Goal: Information Seeking & Learning: Check status

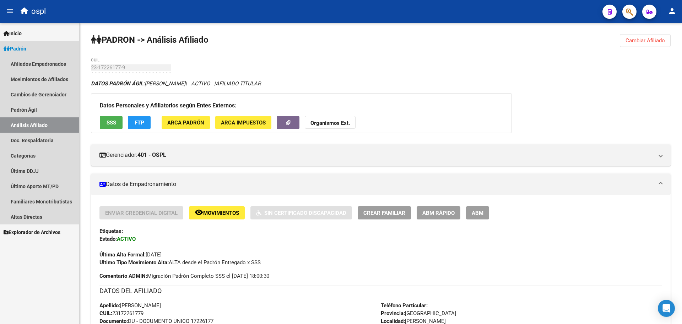
click at [46, 118] on link "Análisis Afiliado" at bounding box center [39, 124] width 79 height 15
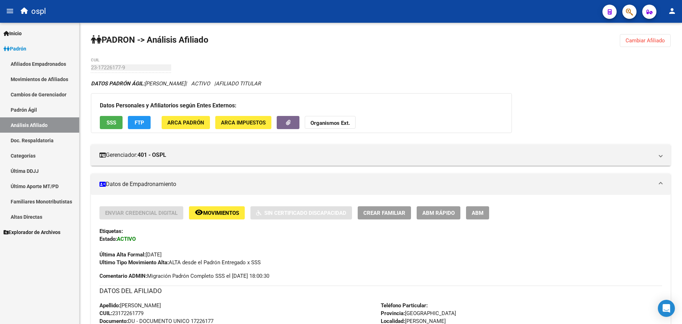
click at [46, 123] on link "Análisis Afiliado" at bounding box center [39, 124] width 79 height 15
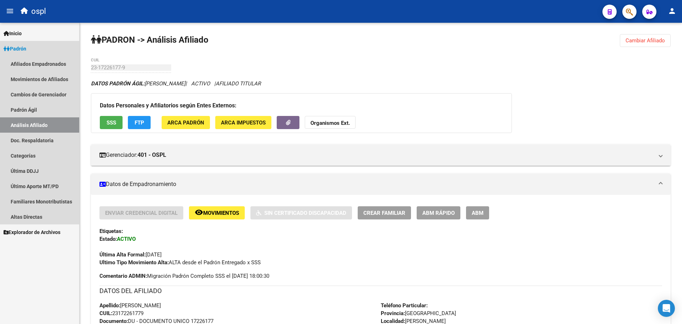
click at [46, 122] on link "Análisis Afiliado" at bounding box center [39, 124] width 79 height 15
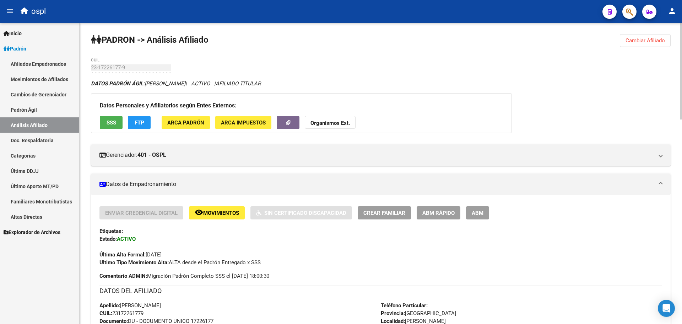
click at [627, 40] on span "Cambiar Afiliado" at bounding box center [644, 40] width 39 height 6
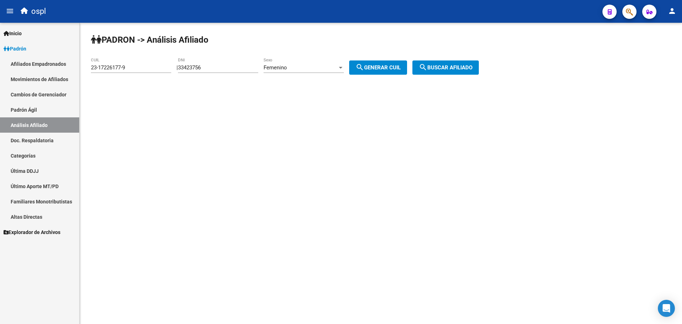
click at [210, 64] on div "33423756 DNI" at bounding box center [218, 65] width 80 height 15
click at [208, 66] on input "33423756" at bounding box center [218, 67] width 80 height 6
type input "93027151"
click at [276, 67] on span "Femenino" at bounding box center [275, 67] width 23 height 6
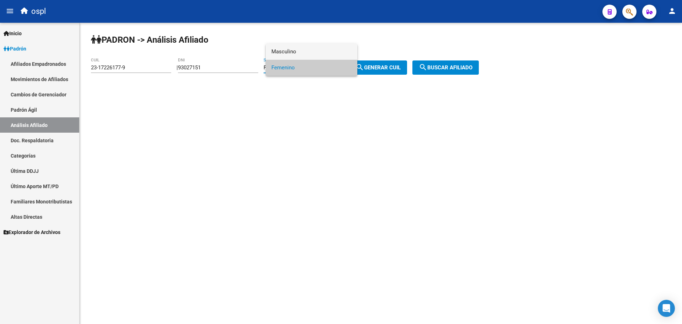
click at [290, 58] on span "Masculino" at bounding box center [311, 52] width 80 height 16
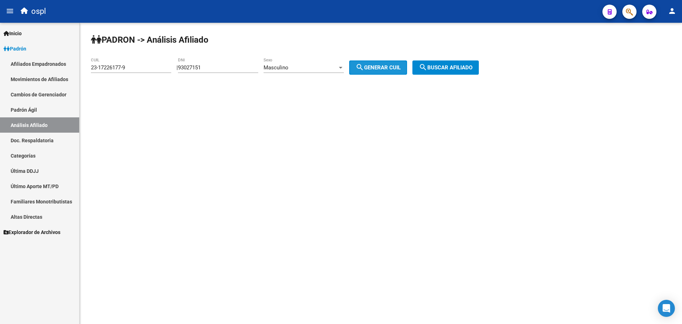
click at [381, 72] on button "search Generar CUIL" at bounding box center [378, 67] width 58 height 14
type input "23-93027151-9"
click at [448, 70] on span "search Buscar afiliado" at bounding box center [446, 67] width 54 height 6
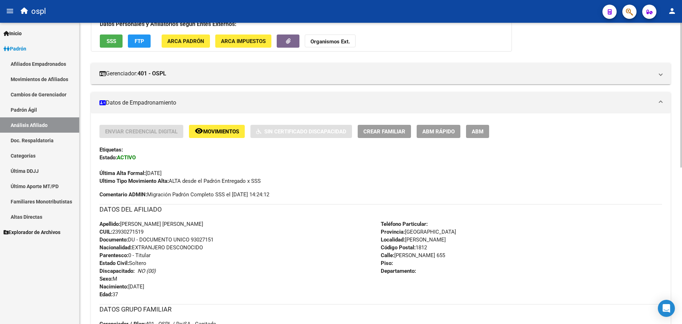
scroll to position [42, 0]
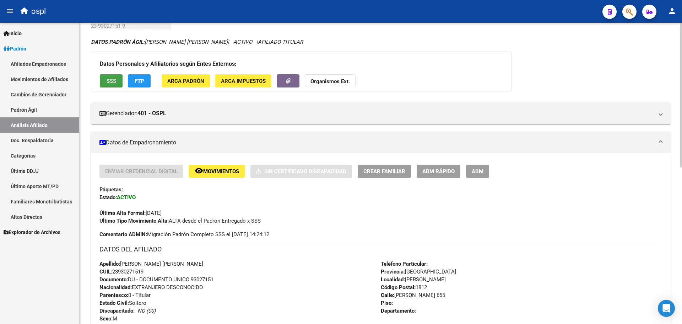
click at [114, 87] on button "SSS" at bounding box center [111, 80] width 23 height 13
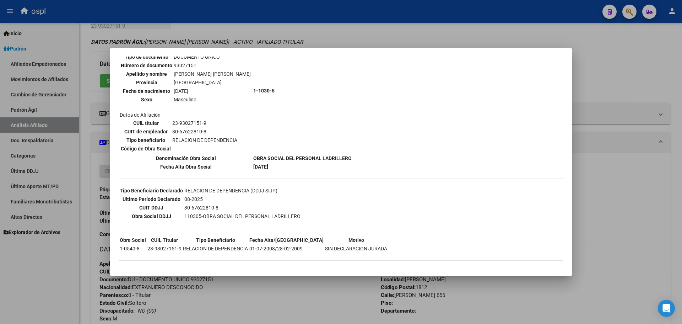
scroll to position [65, 0]
click at [597, 171] on div at bounding box center [341, 162] width 682 height 324
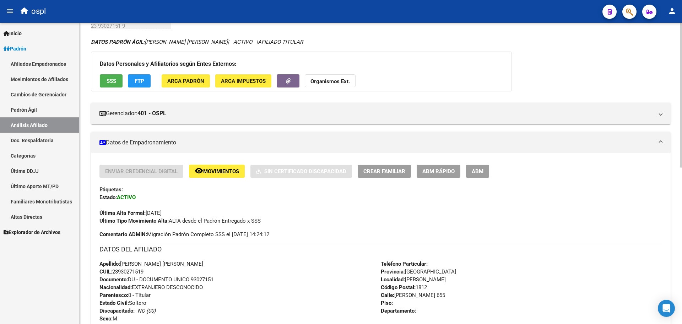
click at [476, 167] on button "ABM" at bounding box center [477, 170] width 23 height 13
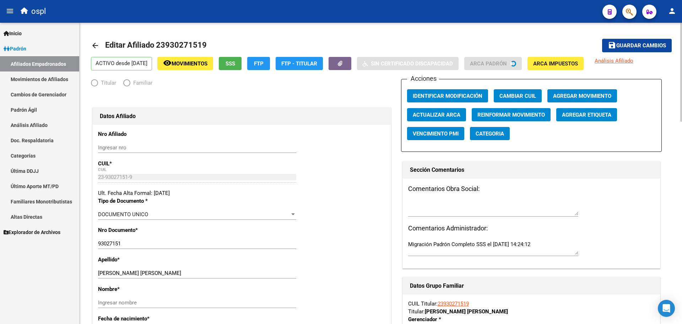
radio input "true"
type input "30-67622810-8"
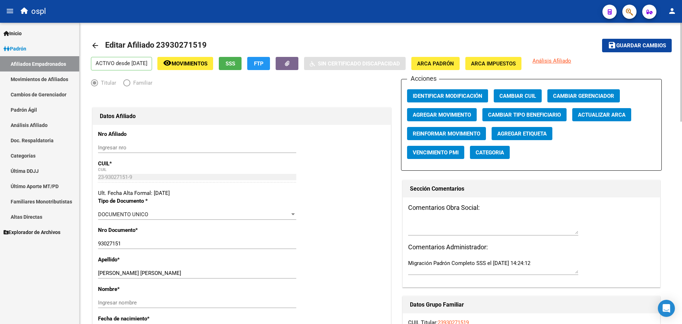
click at [102, 45] on link "arrow_back" at bounding box center [98, 45] width 14 height 17
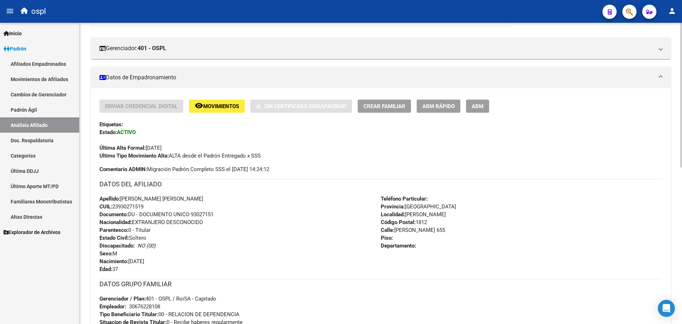
scroll to position [71, 0]
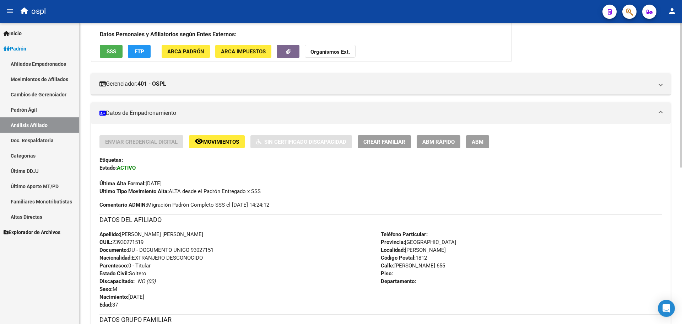
click at [138, 240] on span "CUIL: 23930271519" at bounding box center [121, 242] width 44 height 6
copy span "23930271519"
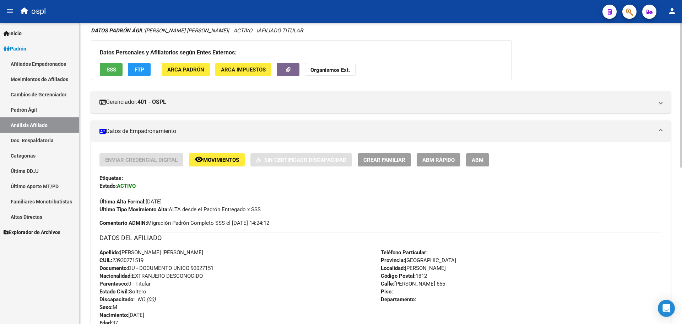
scroll to position [107, 0]
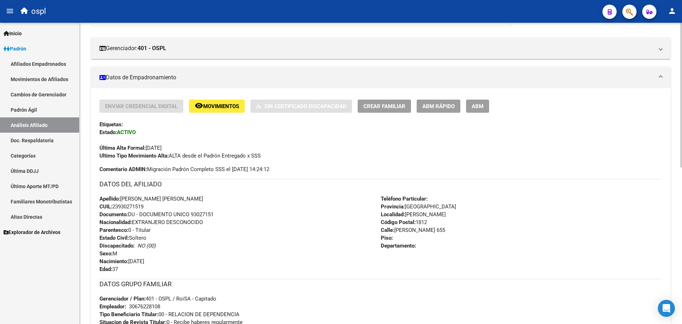
click at [385, 101] on button "Crear Familiar" at bounding box center [384, 105] width 53 height 13
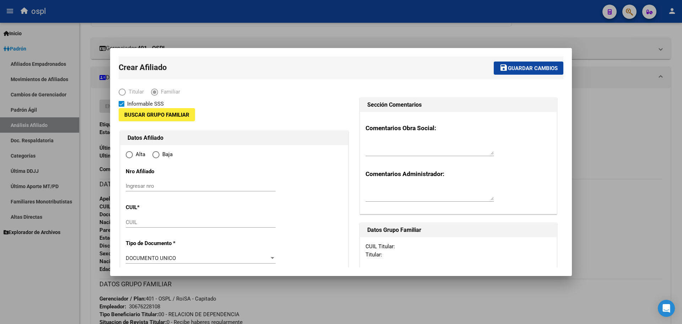
type input "30-67622810-8"
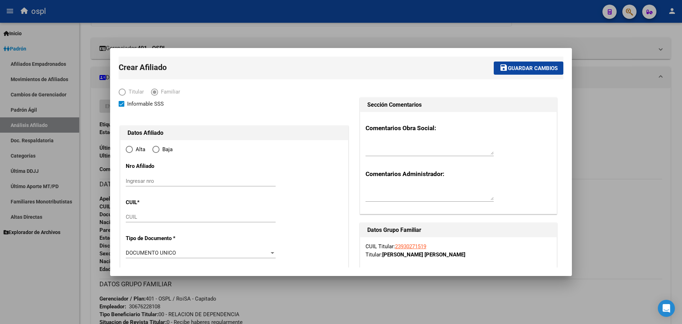
type input "[PERSON_NAME]"
type input "1812"
type input "BOYLE 655"
radio input "true"
type input "30-67622810-8"
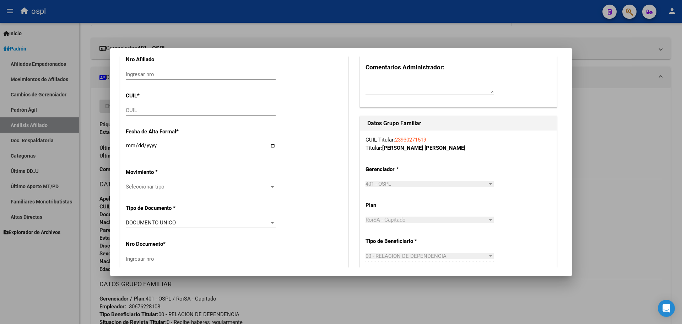
click at [161, 110] on input "CUIL" at bounding box center [201, 110] width 150 height 6
paste input "20-96423569-5"
type input "20-96423569-5"
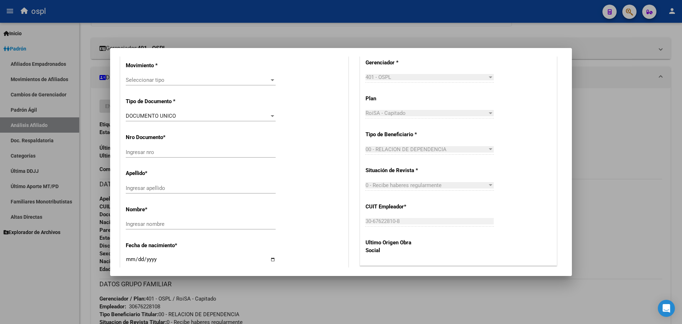
type input "96423569"
type input "ORTEGA GUTIERREZ"
type input "JOSUE ORLANDO"
type input "2007-08-12"
type input "[PERSON_NAME]"
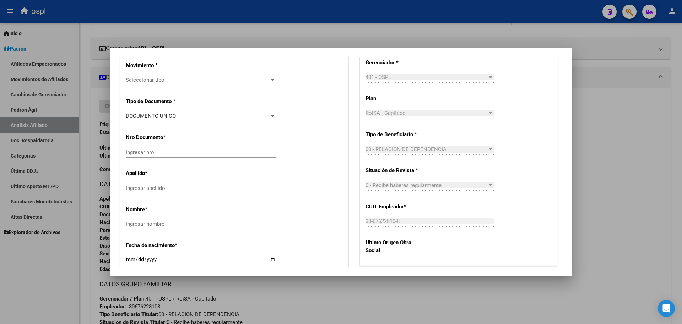
type input "E MARIOTTE"
type input "1110"
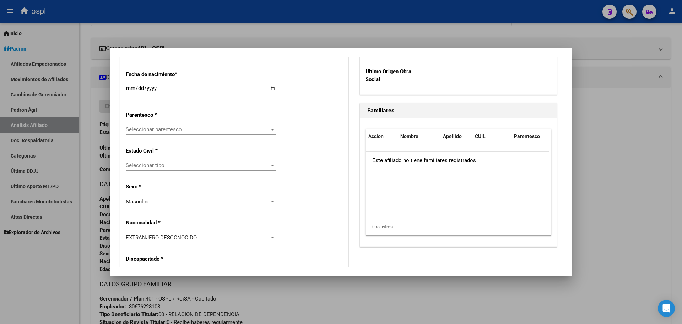
scroll to position [391, 0]
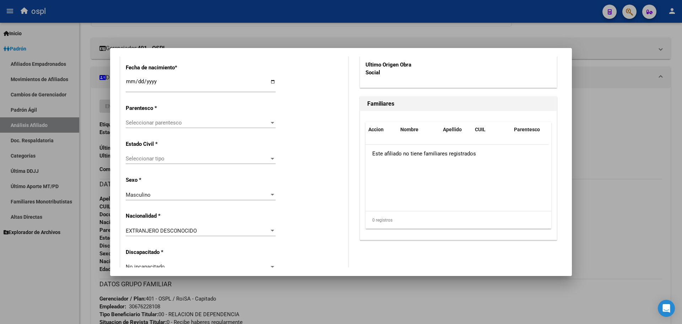
type input "20-96423569-5"
click at [181, 124] on span "Seleccionar parentesco" at bounding box center [197, 122] width 143 height 6
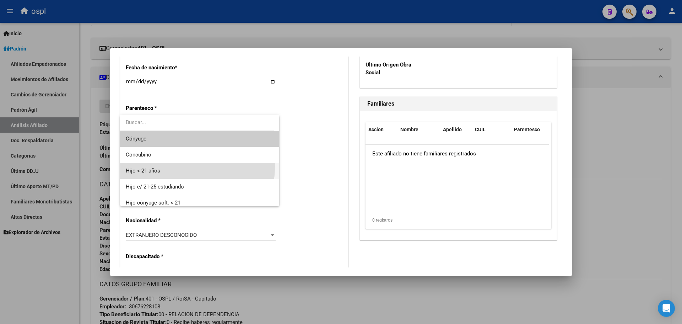
click at [179, 166] on span "Hijo < 21 años" at bounding box center [200, 171] width 148 height 16
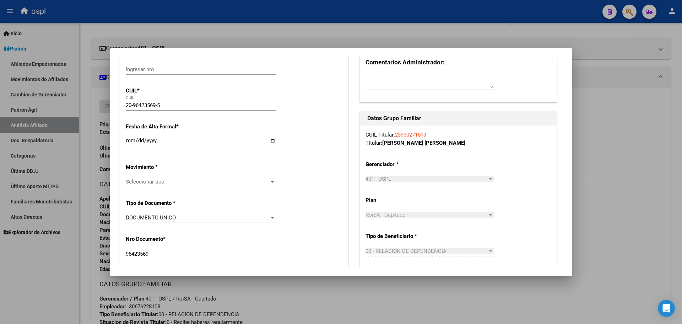
scroll to position [107, 0]
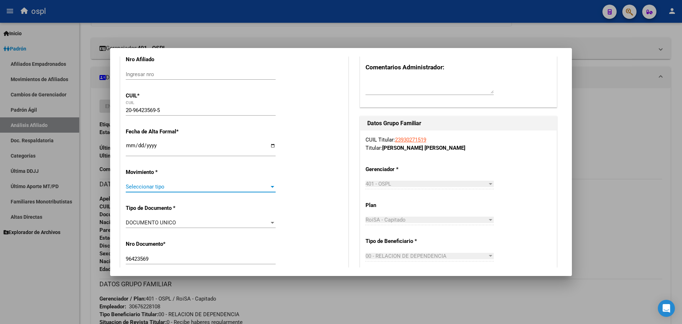
click at [175, 186] on span "Seleccionar tipo" at bounding box center [197, 186] width 143 height 6
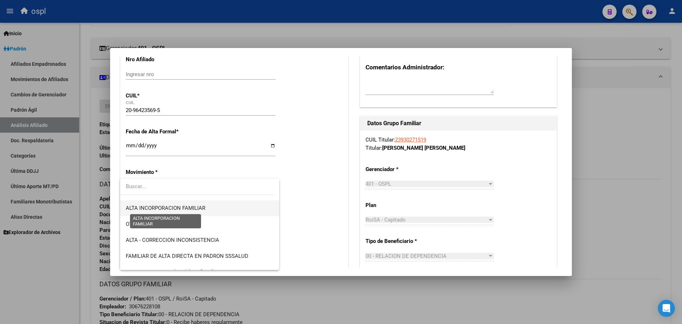
click at [197, 207] on span "ALTA INCORPORACION FAMILIAR" at bounding box center [166, 208] width 80 height 6
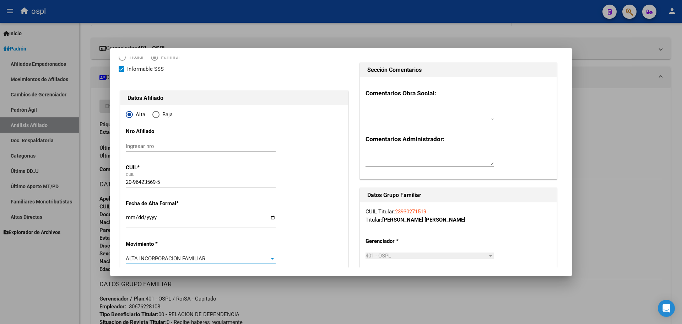
scroll to position [0, 0]
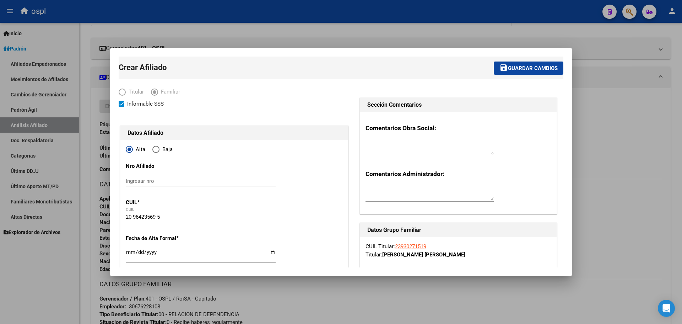
click at [515, 72] on button "save Guardar cambios" at bounding box center [529, 67] width 70 height 13
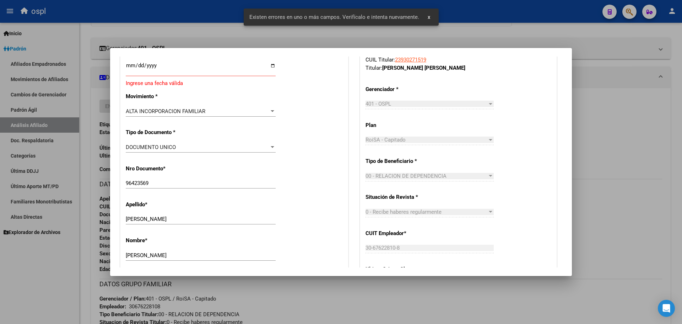
scroll to position [142, 0]
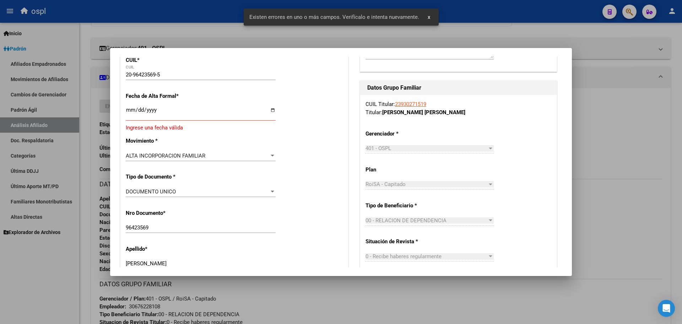
click at [269, 110] on input "Ingresar fecha" at bounding box center [201, 112] width 150 height 11
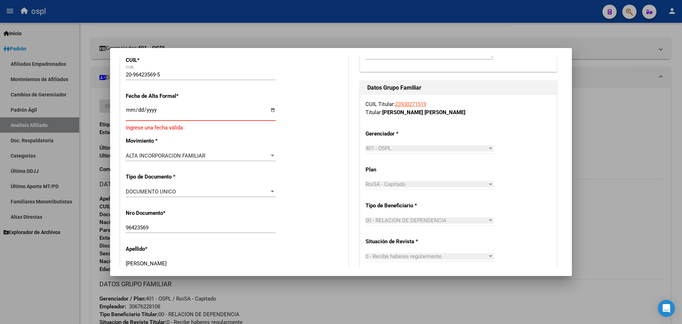
type input "2025-10-14"
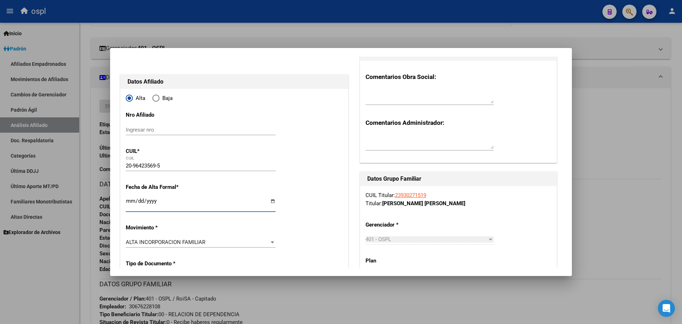
scroll to position [0, 0]
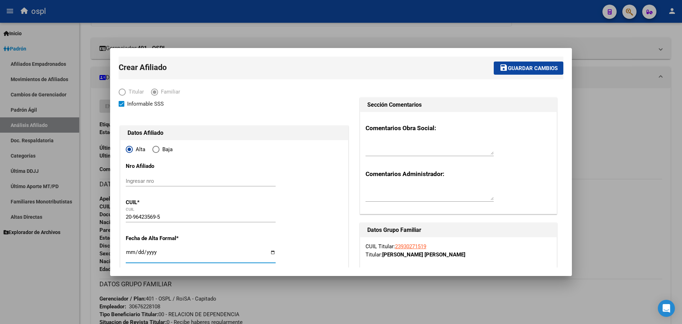
click at [514, 63] on button "save Guardar cambios" at bounding box center [529, 67] width 70 height 13
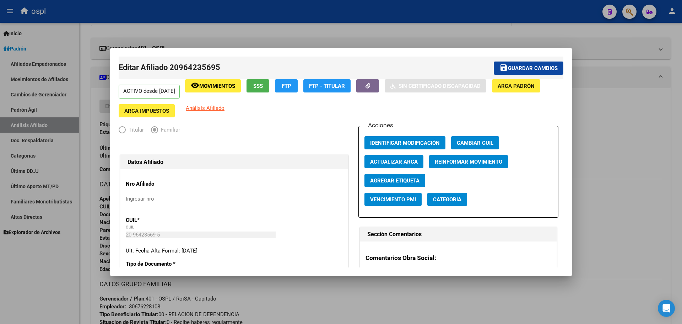
click at [426, 40] on div at bounding box center [341, 162] width 682 height 324
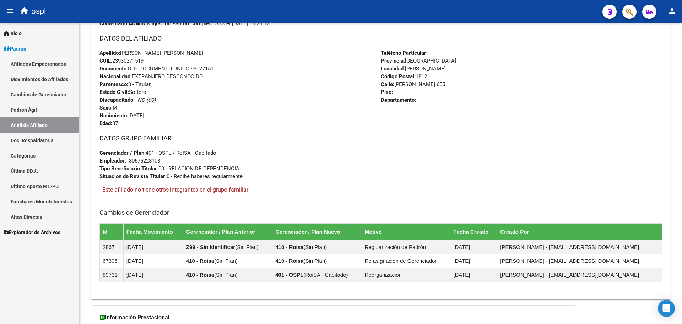
scroll to position [213, 0]
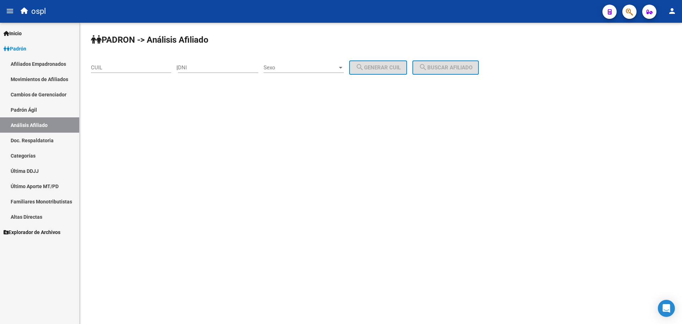
click at [203, 66] on input "DNI" at bounding box center [218, 67] width 80 height 6
paste input "41151613"
type input "41151613"
click at [323, 65] on span "Sexo" at bounding box center [301, 67] width 74 height 6
click at [320, 70] on span "Masculino" at bounding box center [311, 68] width 80 height 16
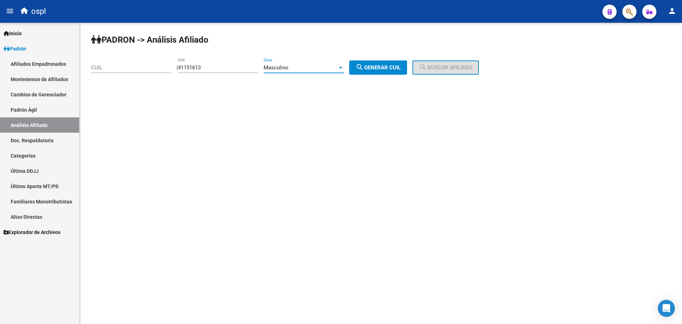
click at [298, 66] on div "Masculino" at bounding box center [301, 67] width 74 height 6
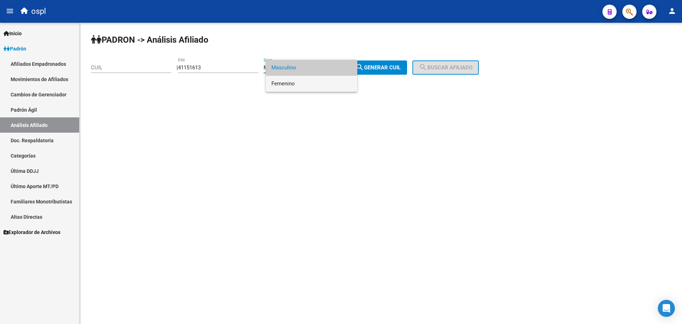
click at [299, 86] on span "Femenino" at bounding box center [311, 84] width 80 height 16
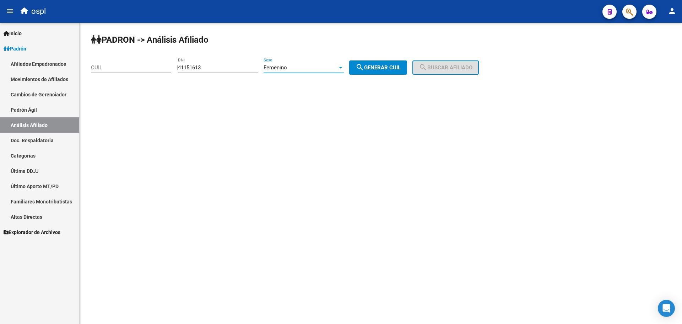
click at [384, 64] on span "search Generar CUIL" at bounding box center [378, 67] width 45 height 6
type input "27-41151613-5"
click at [456, 65] on span "search Buscar afiliado" at bounding box center [446, 67] width 54 height 6
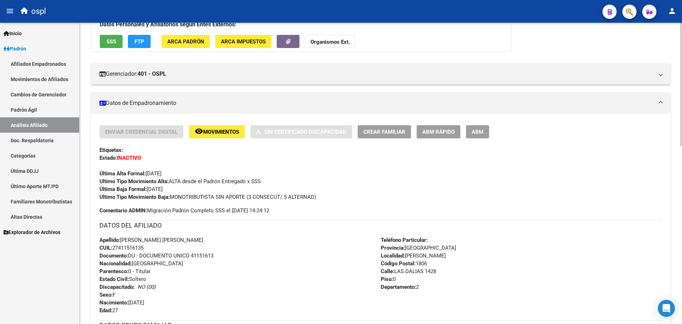
scroll to position [71, 0]
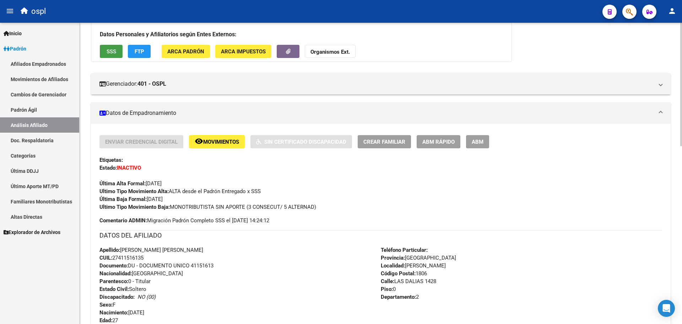
click at [113, 52] on span "SSS" at bounding box center [112, 51] width 10 height 6
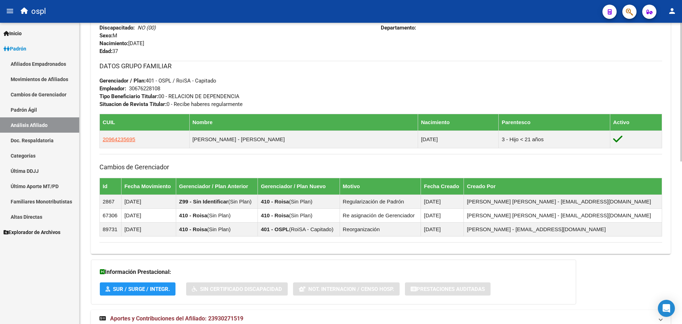
scroll to position [147, 0]
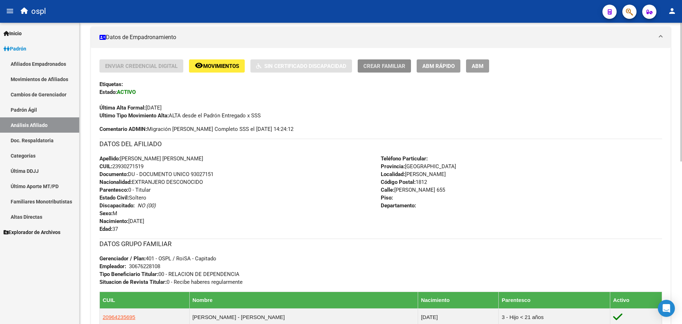
click at [387, 65] on span "Crear Familiar" at bounding box center [384, 66] width 42 height 6
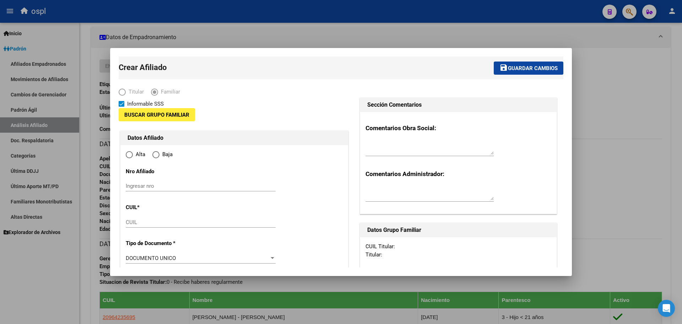
type input "30-67622810-8"
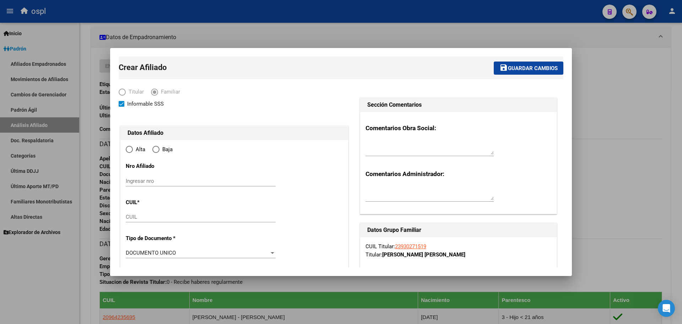
type input "[PERSON_NAME]"
type input "1812"
type input "[PERSON_NAME] 655"
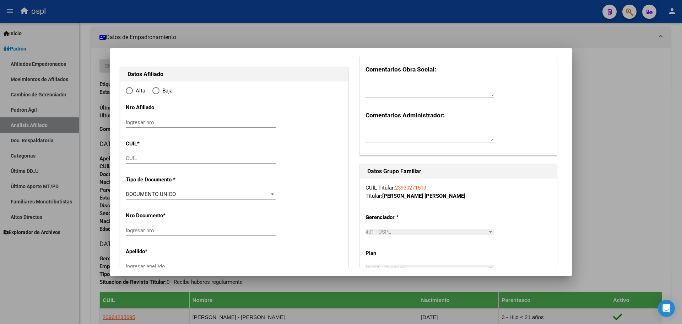
radio input "true"
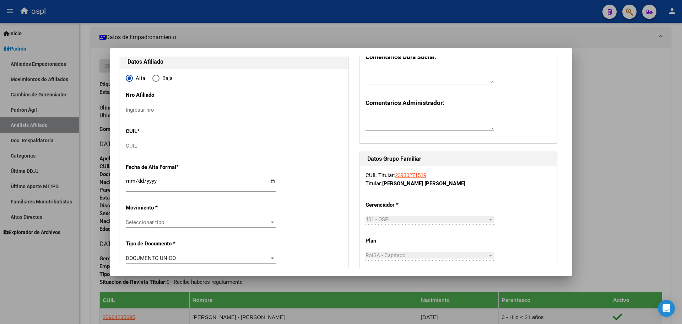
type input "30-67622810-8"
click at [159, 147] on input "CUIL" at bounding box center [201, 145] width 150 height 6
paste input "20-96434945-3"
type input "20-96434945-3"
type input "96434945"
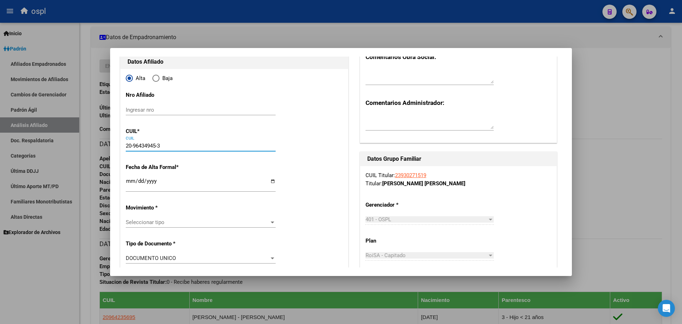
type input "[PERSON_NAME]"
type input "KATHERINE CELESTE"
type input "2012-05-28"
type input "[PERSON_NAME]"
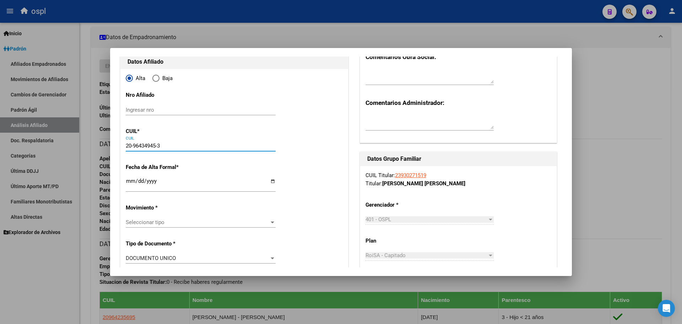
type input "1110"
type input "20-96434945-3"
click at [167, 181] on input "Ingresar fecha" at bounding box center [201, 183] width 150 height 11
click at [271, 182] on input "Ingresar fecha" at bounding box center [201, 183] width 150 height 11
type input "2025-10-14"
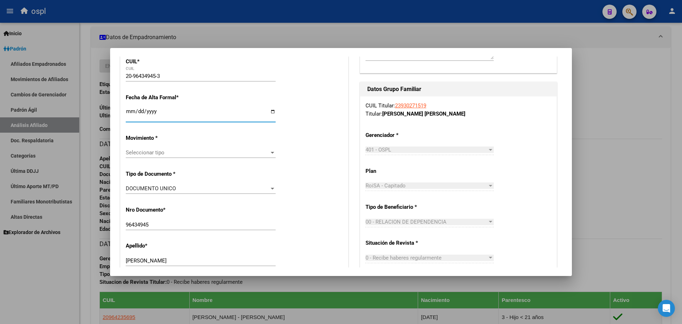
scroll to position [142, 0]
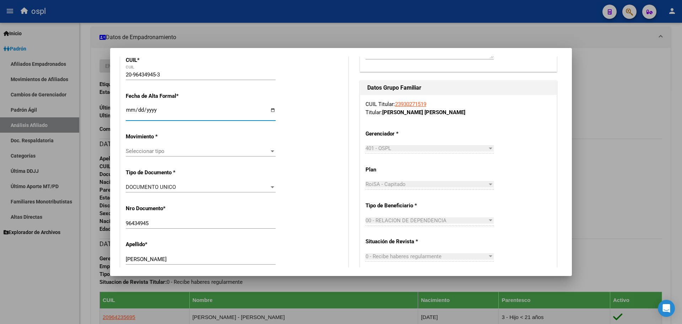
click at [229, 148] on span "Seleccionar tipo" at bounding box center [197, 151] width 143 height 6
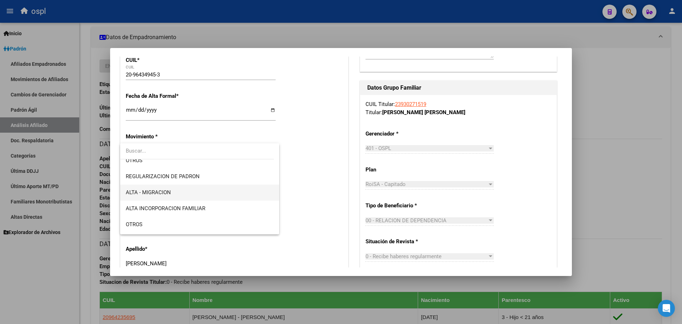
scroll to position [71, 0]
click at [208, 200] on span "ALTA INCORPORACION FAMILIAR" at bounding box center [200, 208] width 148 height 16
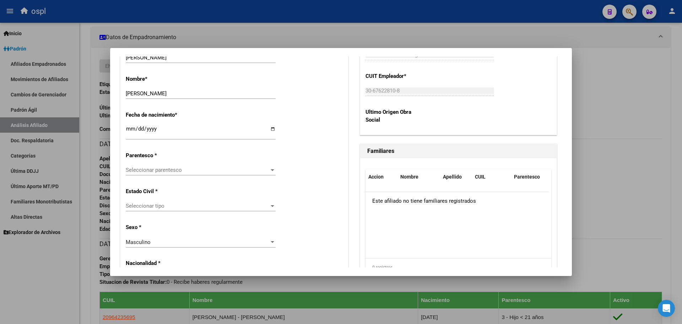
scroll to position [355, 0]
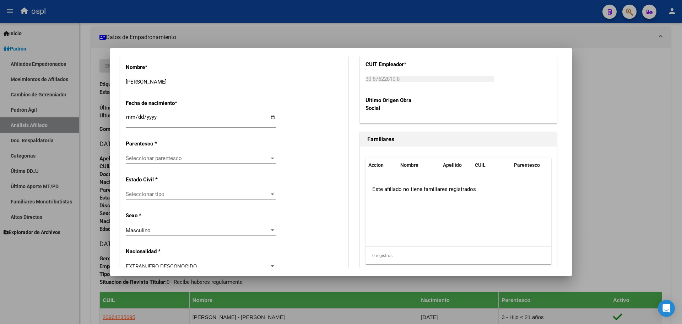
click at [165, 156] on span "Seleccionar parentesco" at bounding box center [197, 158] width 143 height 6
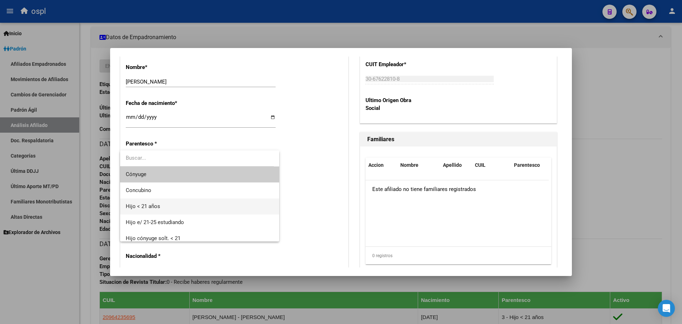
click at [173, 205] on span "Hijo < 21 años" at bounding box center [200, 206] width 148 height 16
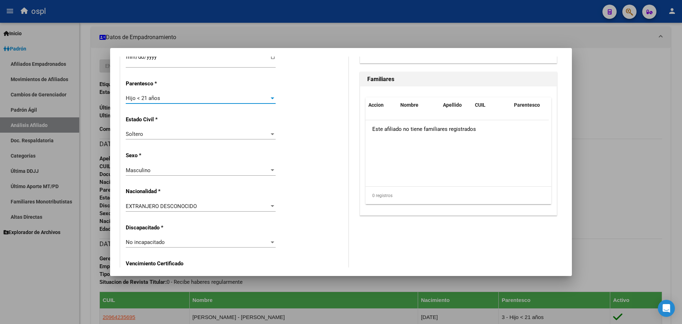
scroll to position [426, 0]
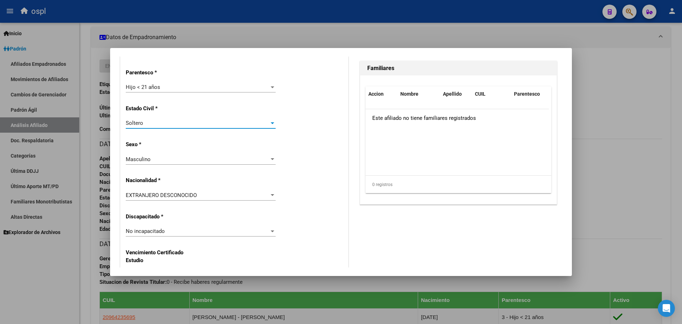
click at [174, 121] on div "Soltero" at bounding box center [197, 123] width 143 height 6
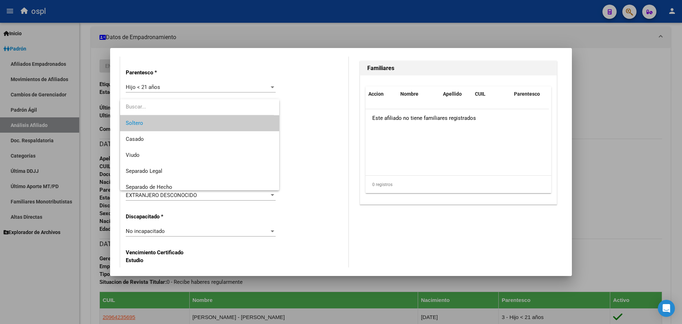
click at [189, 122] on span "Soltero" at bounding box center [200, 123] width 148 height 16
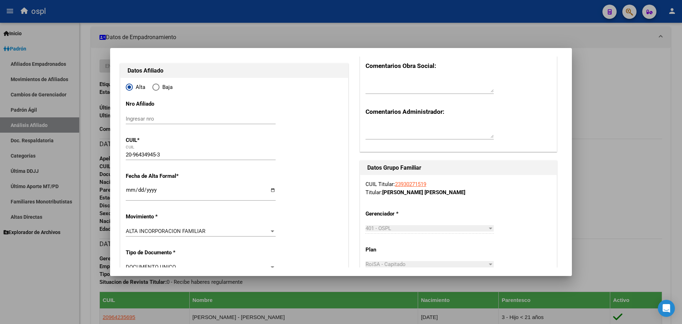
scroll to position [0, 0]
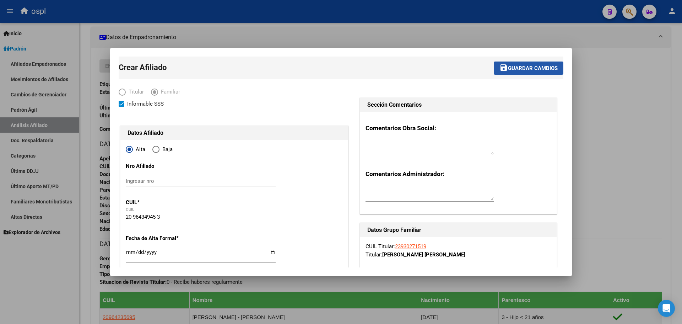
click at [515, 71] on span "Guardar cambios" at bounding box center [533, 68] width 50 height 6
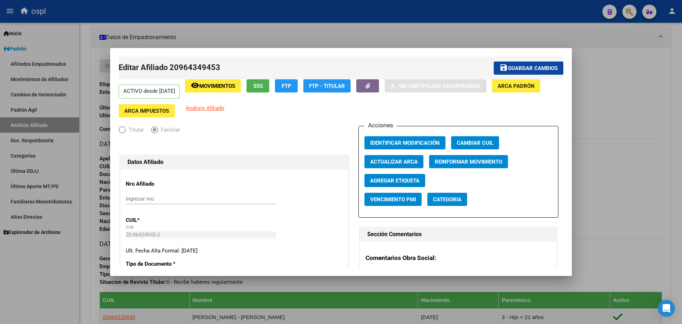
click at [598, 76] on div at bounding box center [341, 162] width 682 height 324
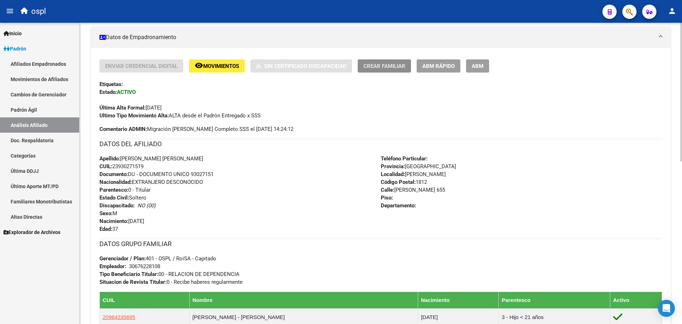
click at [384, 64] on span "Crear Familiar" at bounding box center [384, 66] width 42 height 6
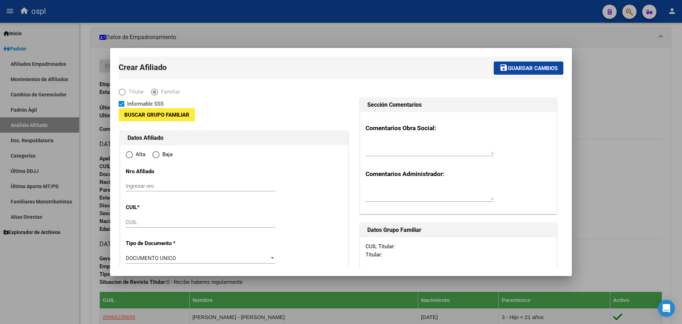
type input "30-67622810-8"
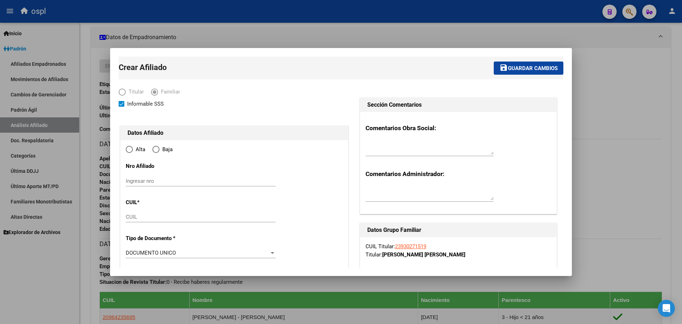
type input "[PERSON_NAME]"
type input "1812"
type input "BOYLE 655"
radio input "true"
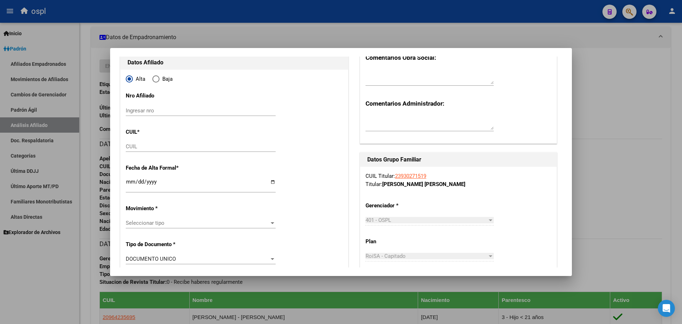
type input "30-67622810-8"
click at [170, 218] on div "Seleccionar tipo Seleccionar tipo" at bounding box center [201, 222] width 150 height 11
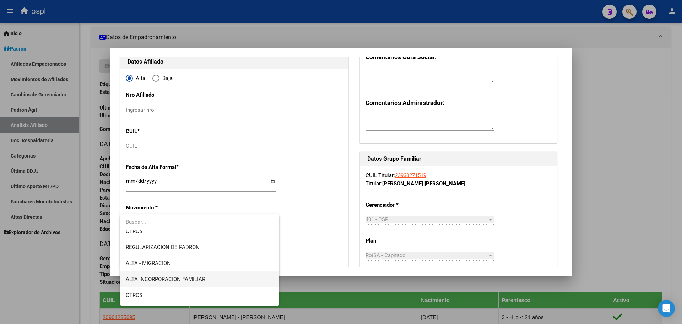
click at [192, 273] on span "ALTA INCORPORACION FAMILIAR" at bounding box center [200, 279] width 148 height 16
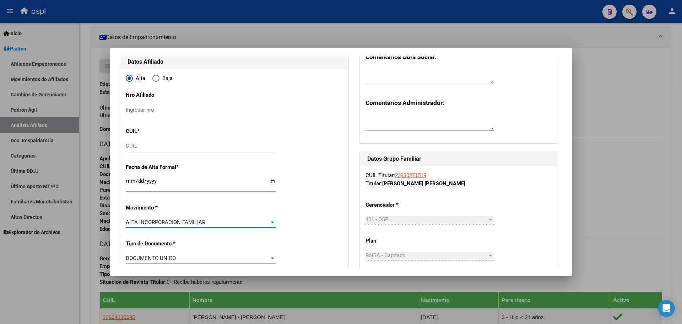
click at [185, 143] on div "CUIL" at bounding box center [201, 145] width 150 height 11
paste input "27-96434587-8"
type input "27-96434587-8"
click at [190, 183] on input "Ingresar fecha" at bounding box center [201, 183] width 150 height 11
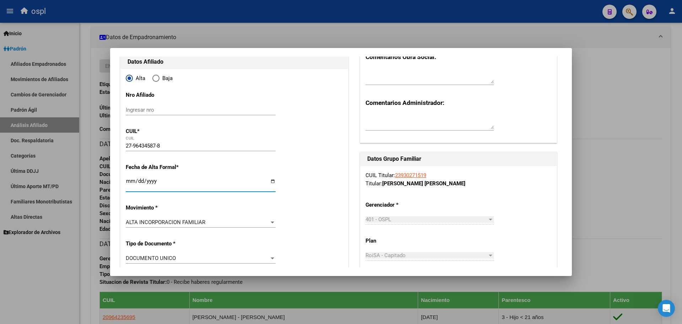
type input "96434587"
type input "ORTEGA GUTIERREZ"
type input "XIOMARA ALEXIA"
type input "2014-05-29"
type input "[PERSON_NAME]"
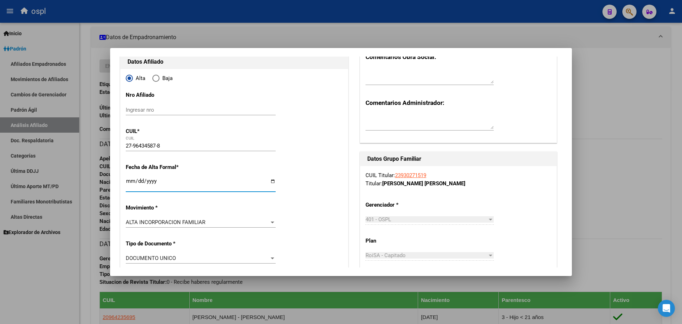
type input "E MARIOTTE"
type input "1110"
click at [271, 182] on input "Ingresar fecha" at bounding box center [201, 183] width 150 height 11
type input "2025-10-14"
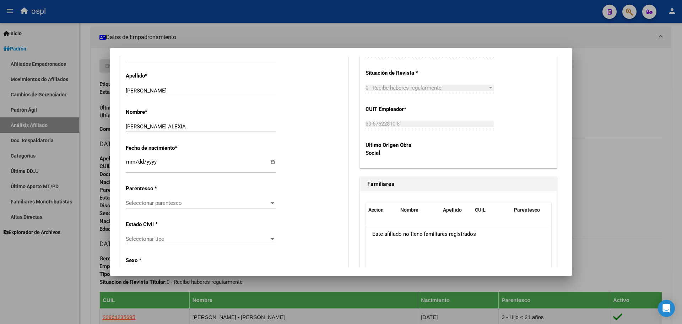
scroll to position [355, 0]
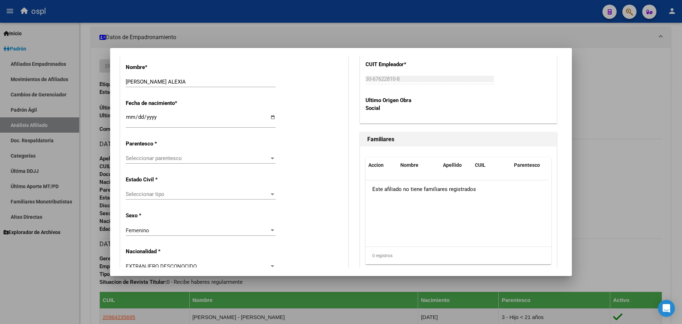
click at [198, 156] on span "Seleccionar parentesco" at bounding box center [197, 158] width 143 height 6
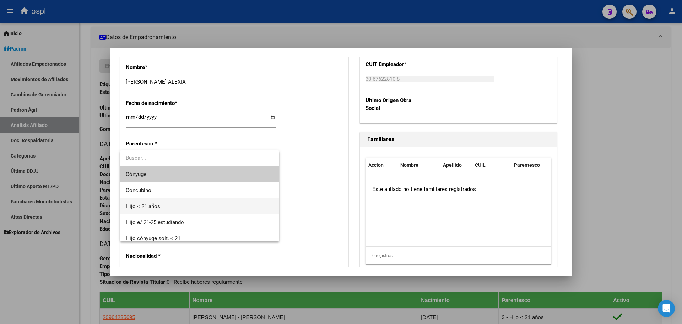
click at [197, 207] on span "Hijo < 21 años" at bounding box center [200, 206] width 148 height 16
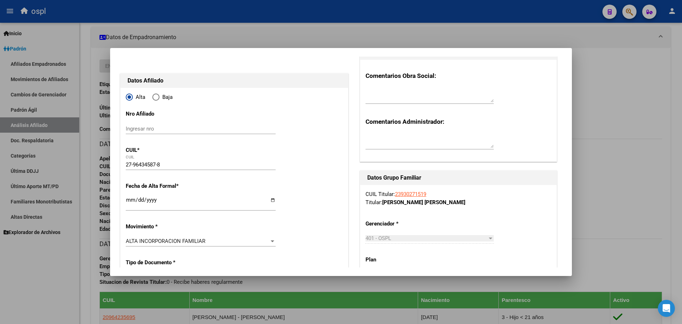
scroll to position [0, 0]
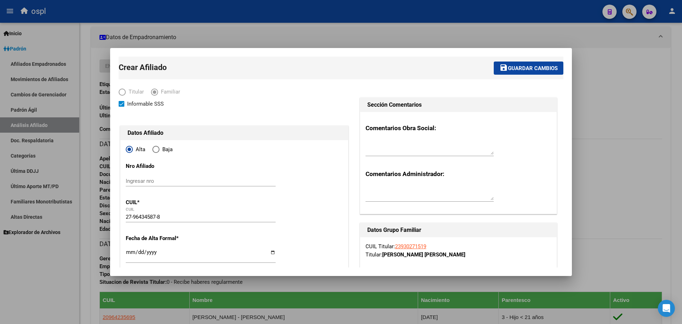
click at [530, 71] on span "Guardar cambios" at bounding box center [533, 68] width 50 height 6
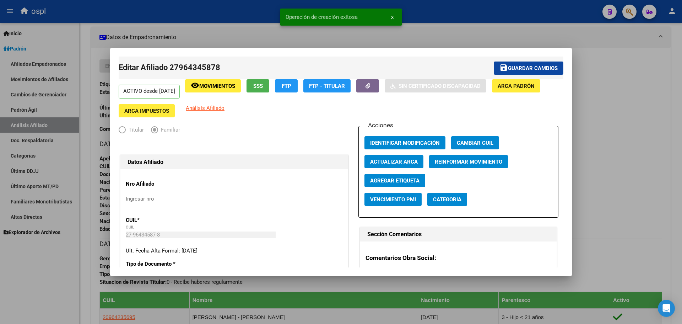
click at [607, 63] on div at bounding box center [341, 162] width 682 height 324
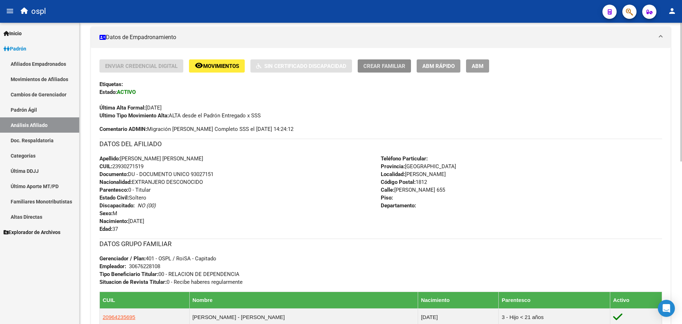
click at [368, 62] on button "Crear Familiar" at bounding box center [384, 65] width 53 height 13
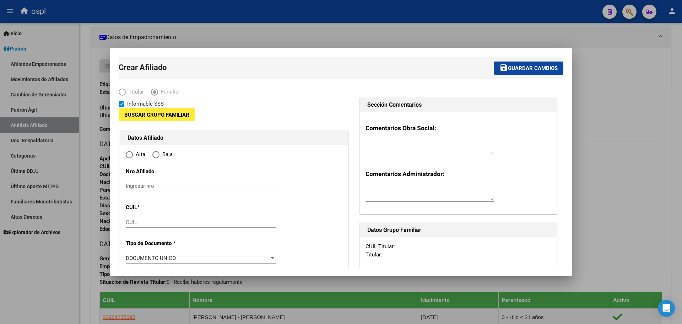
type input "30-67622810-8"
type input "[PERSON_NAME]"
type input "1812"
type input "BOYLE 655"
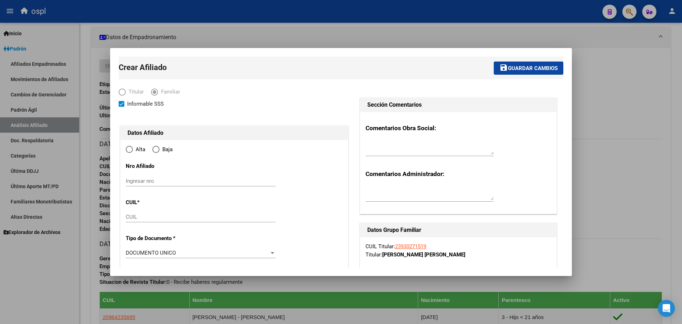
radio input "true"
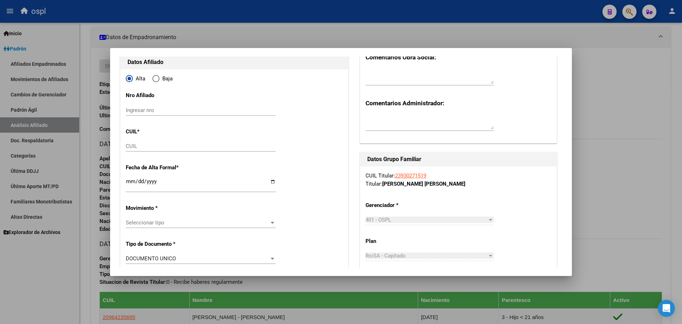
scroll to position [71, 0]
type input "30-67622810-8"
click at [164, 145] on input "CUIL" at bounding box center [201, 145] width 150 height 6
paste input "27-96449710-4"
type input "27-96449710-4"
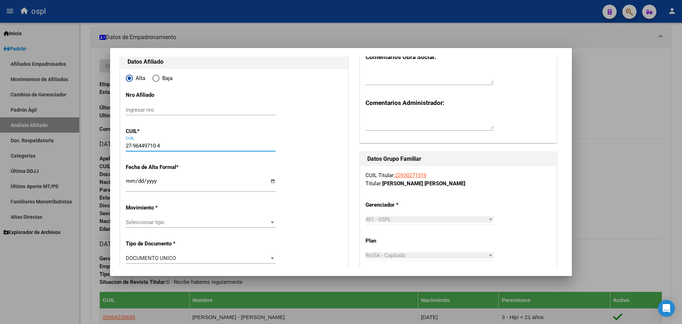
type input "96449710"
type input "[PERSON_NAME] [PERSON_NAME]"
type input "2017-01-13"
type input "[PERSON_NAME]"
type input "E MARIOTTE"
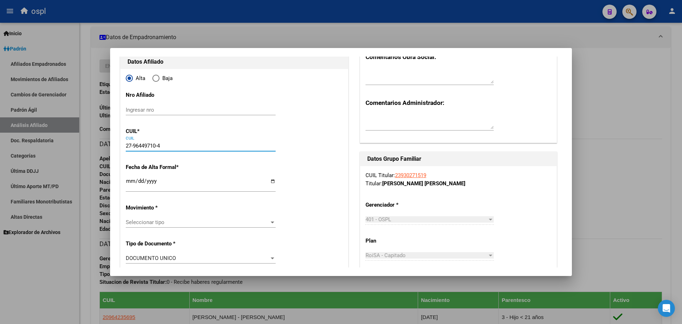
type input "1110"
type input "27-96449710-4"
click at [272, 183] on input "Ingresar fecha" at bounding box center [201, 183] width 150 height 11
type input "2025-10-14"
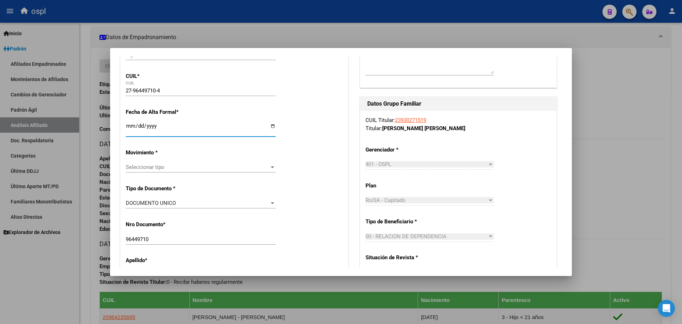
scroll to position [142, 0]
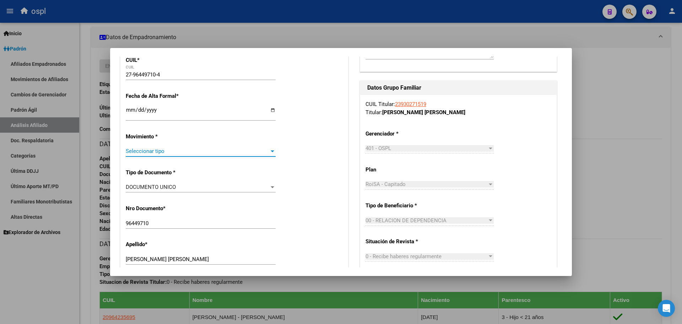
click at [226, 152] on span "Seleccionar tipo" at bounding box center [197, 151] width 143 height 6
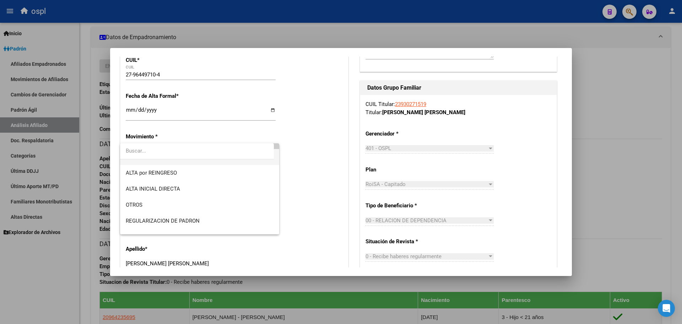
scroll to position [71, 0]
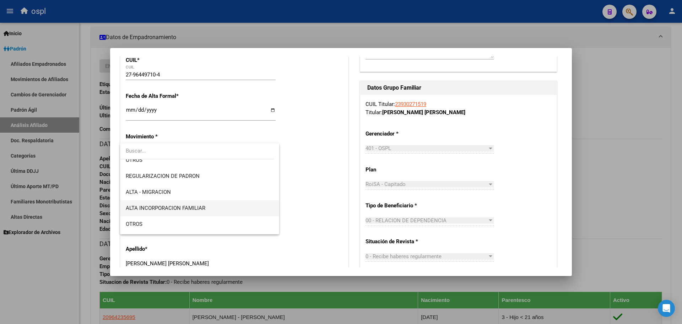
click at [215, 206] on span "ALTA INCORPORACION FAMILIAR" at bounding box center [200, 208] width 148 height 16
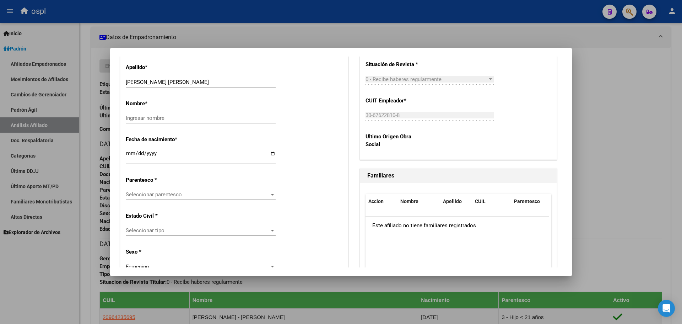
scroll to position [320, 0]
click at [169, 120] on input "Ingresar nombre" at bounding box center [201, 117] width 150 height 6
click at [162, 195] on span "Seleccionar parentesco" at bounding box center [197, 193] width 143 height 6
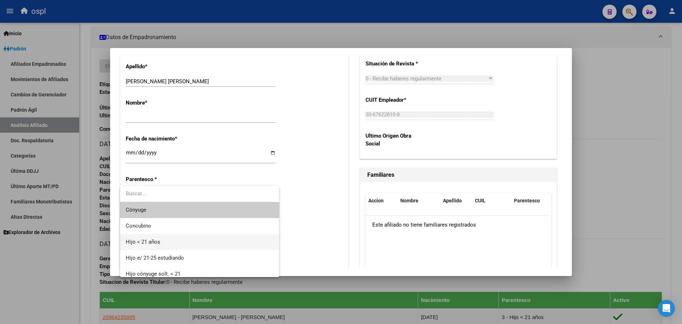
click at [179, 242] on span "Hijo < 21 años" at bounding box center [200, 242] width 148 height 16
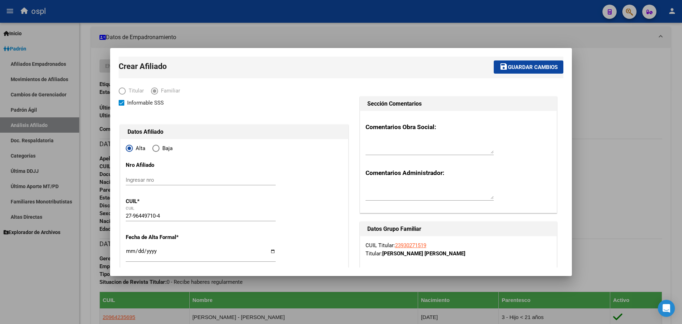
scroll to position [0, 0]
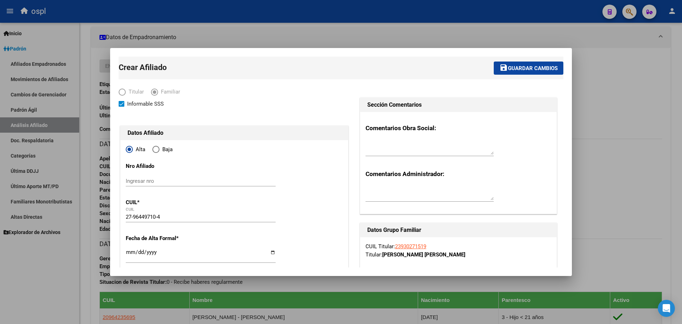
click at [503, 72] on button "save Guardar cambios" at bounding box center [529, 67] width 70 height 13
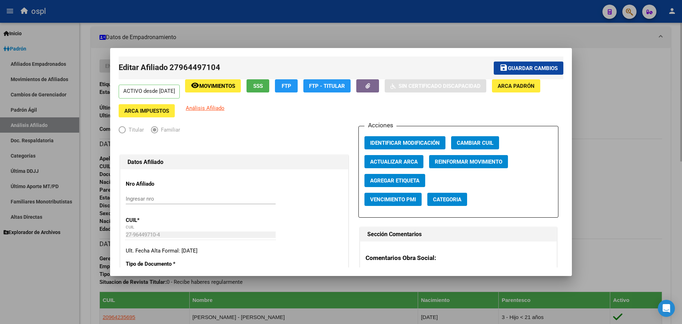
click at [602, 65] on div at bounding box center [341, 162] width 682 height 324
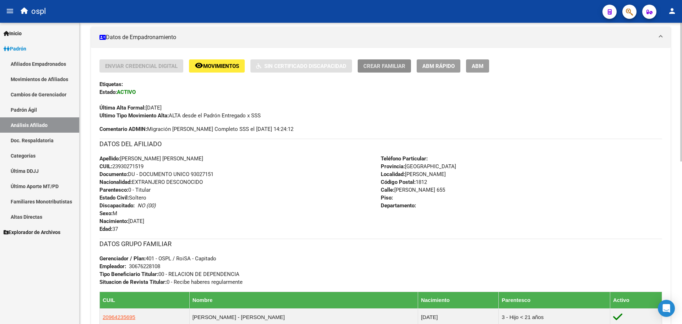
click at [376, 69] on button "Crear Familiar" at bounding box center [384, 65] width 53 height 13
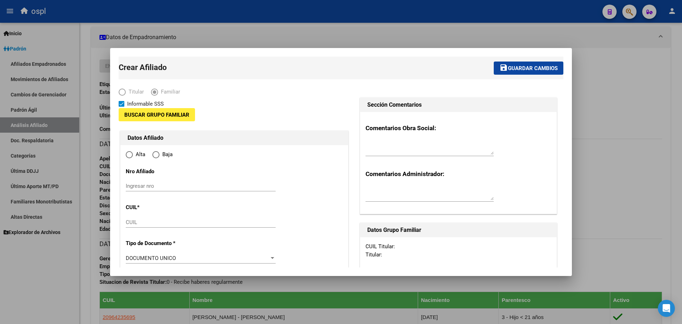
type input "30-67622810-8"
type input "[PERSON_NAME]"
type input "1812"
type input "BOYLE 655"
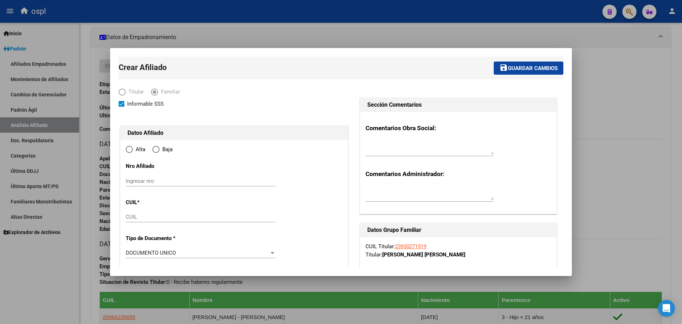
radio input "true"
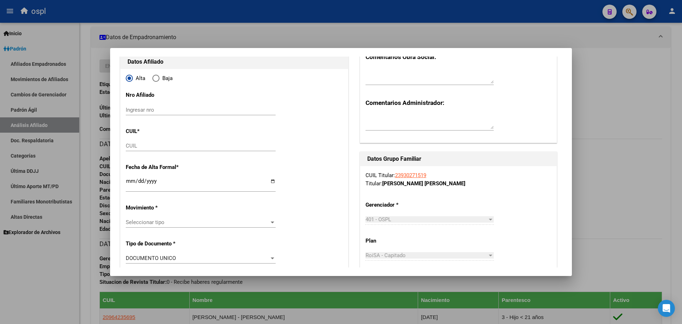
type input "30-67622810-8"
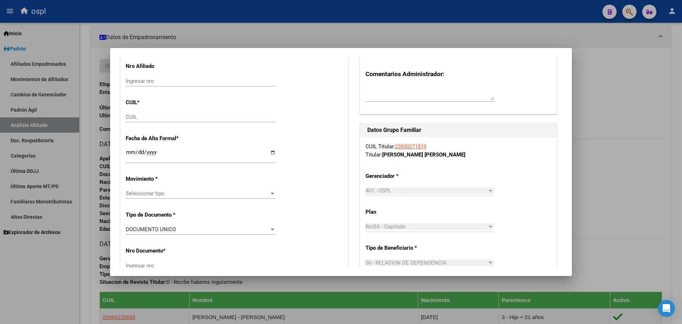
scroll to position [107, 0]
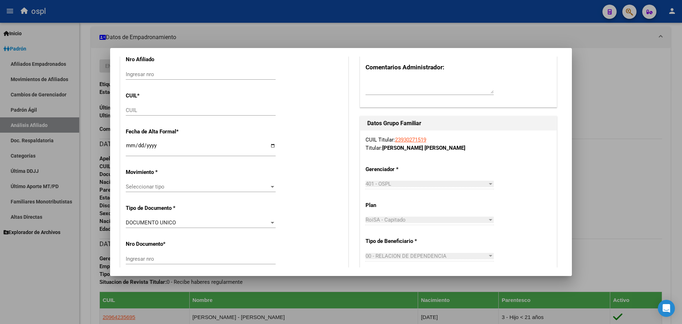
click at [186, 109] on input "CUIL" at bounding box center [201, 110] width 150 height 6
paste input "20-96423750-7"
type input "20-96423750-7"
type input "96423750"
type input "GUTIERREZ ROJAS"
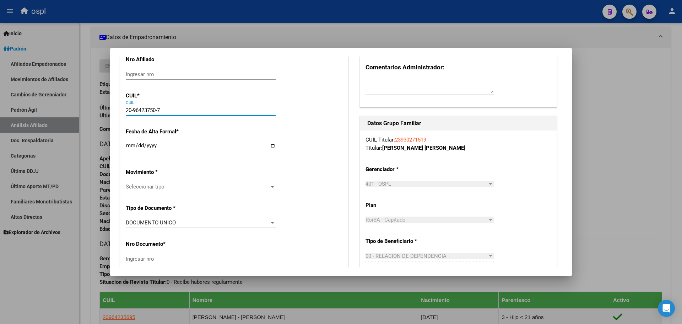
type input "AURORA"
type input "1984-12-23"
type input "[PERSON_NAME]"
type input "E MARIOTTE"
type input "1110"
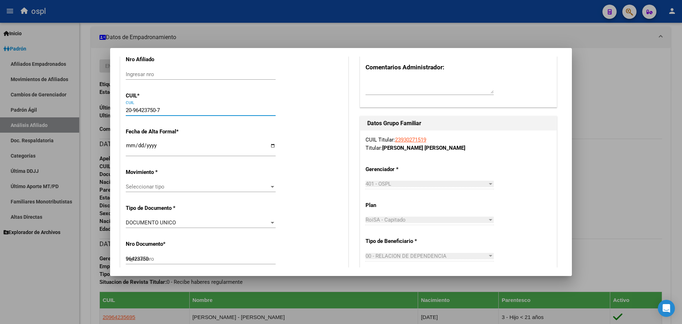
type input "20-96423750-7"
click at [272, 146] on input "Ingresar fecha" at bounding box center [201, 147] width 150 height 11
type input "2025-10-14"
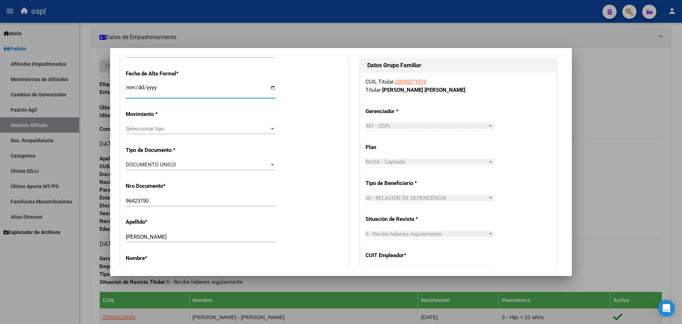
scroll to position [178, 0]
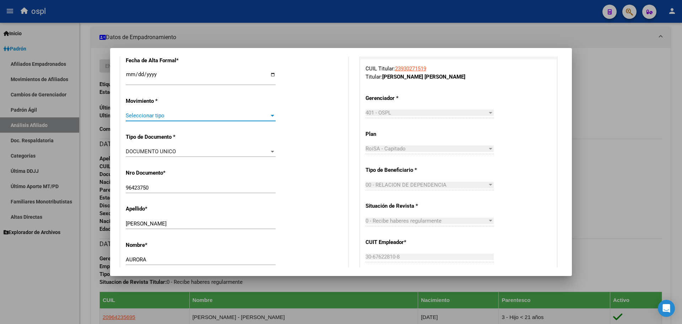
click at [162, 115] on span "Seleccionar tipo" at bounding box center [197, 115] width 143 height 6
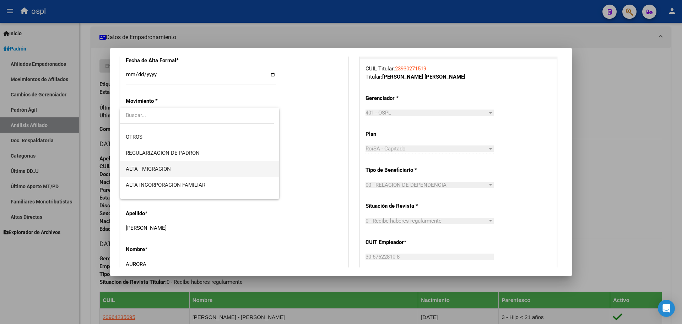
scroll to position [71, 0]
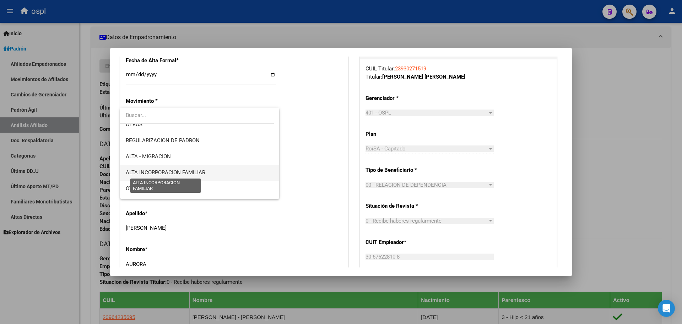
click at [189, 175] on span "ALTA INCORPORACION FAMILIAR" at bounding box center [166, 172] width 80 height 6
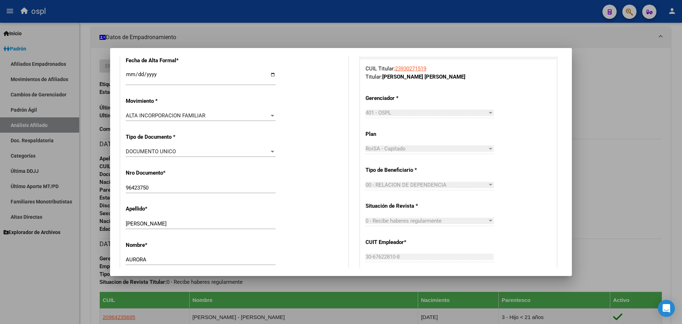
click at [183, 155] on div "DOCUMENTO UNICO Seleccionar tipo" at bounding box center [201, 151] width 150 height 11
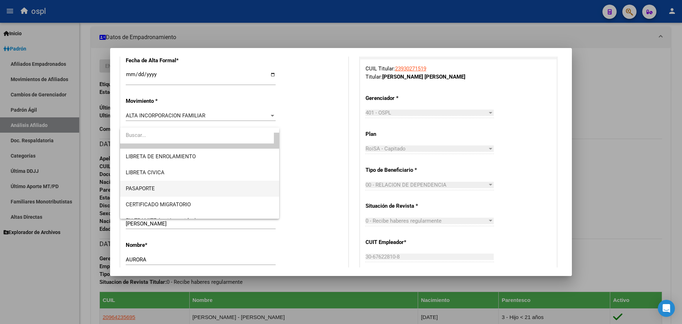
scroll to position [0, 0]
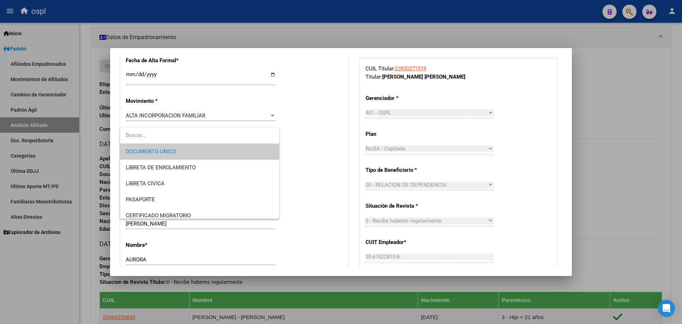
click at [308, 153] on div at bounding box center [341, 162] width 682 height 324
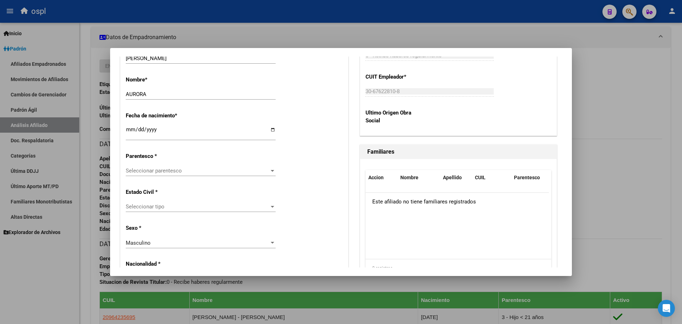
scroll to position [355, 0]
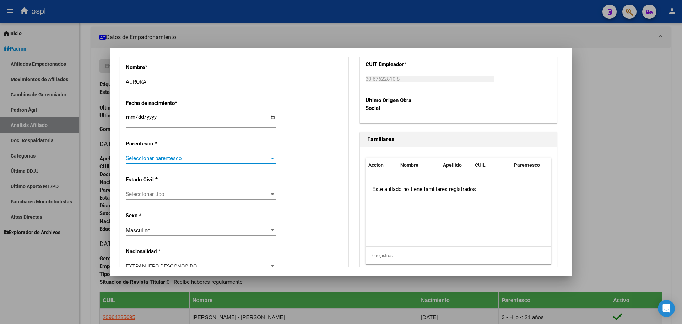
click at [184, 157] on span "Seleccionar parentesco" at bounding box center [197, 158] width 143 height 6
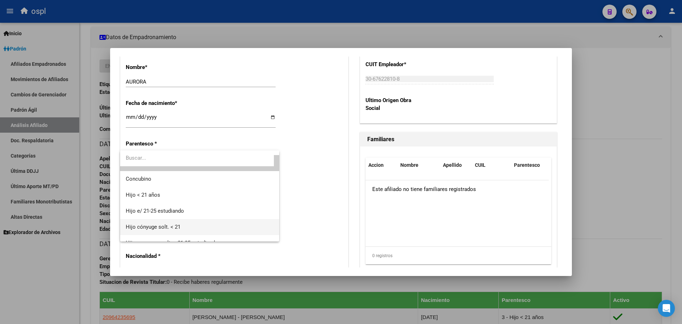
scroll to position [0, 0]
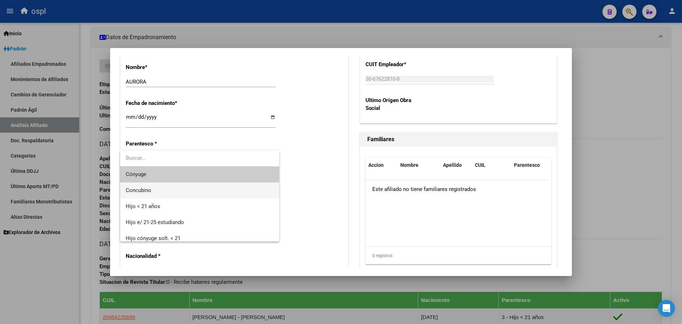
click at [174, 191] on span "Concubino" at bounding box center [200, 190] width 148 height 16
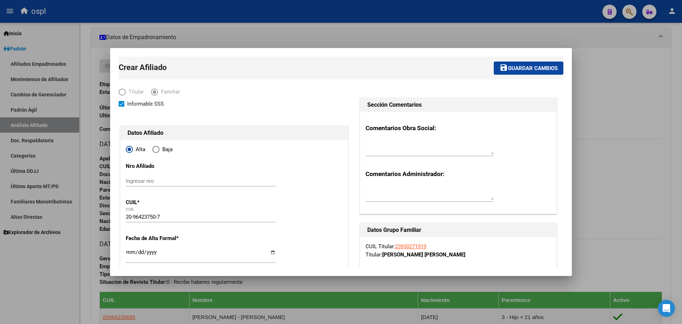
click at [515, 70] on span "Guardar cambios" at bounding box center [533, 68] width 50 height 6
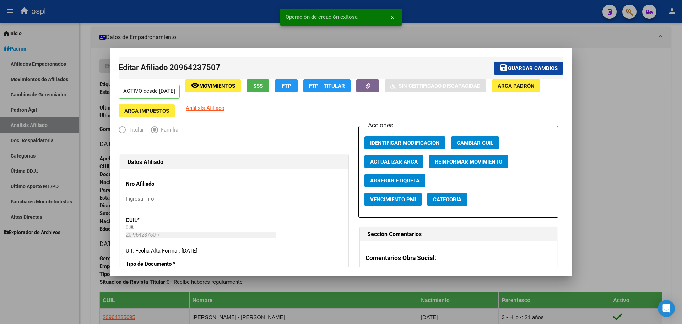
click at [596, 74] on div at bounding box center [341, 162] width 682 height 324
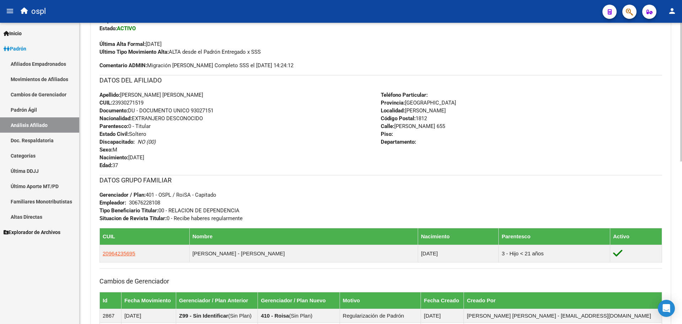
scroll to position [218, 0]
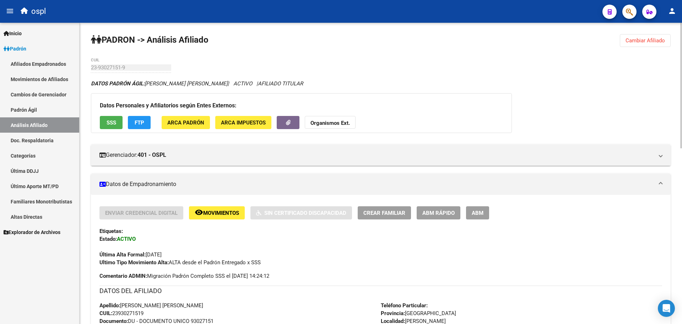
click at [638, 41] on span "Cambiar Afiliado" at bounding box center [644, 40] width 39 height 6
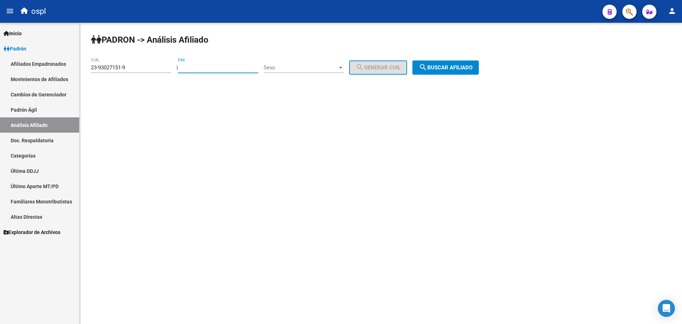
click at [205, 69] on input "DNI" at bounding box center [218, 67] width 80 height 6
paste input "37118024"
type input "37118024"
click at [303, 67] on span "Sexo" at bounding box center [301, 67] width 74 height 6
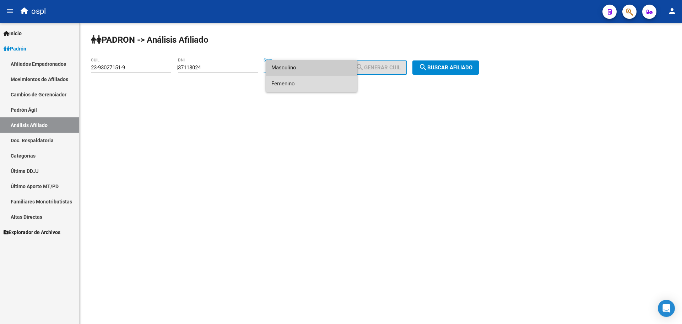
click at [304, 81] on span "Femenino" at bounding box center [311, 84] width 80 height 16
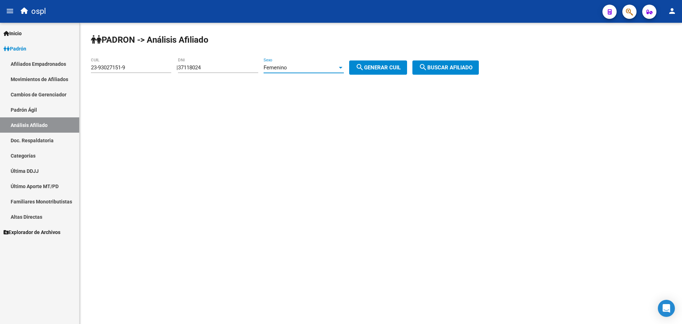
click at [375, 68] on span "search Generar CUIL" at bounding box center [378, 67] width 45 height 6
type input "27-37118024-4"
click at [461, 67] on span "search Buscar afiliado" at bounding box center [446, 67] width 54 height 6
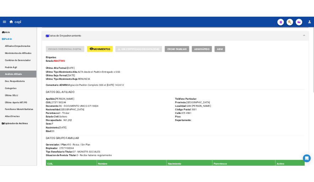
scroll to position [71, 0]
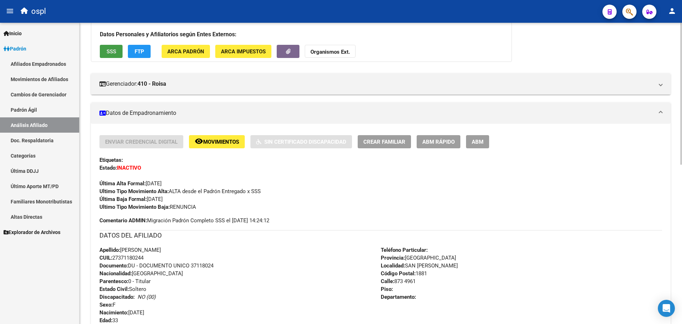
click at [112, 55] on button "SSS" at bounding box center [111, 51] width 23 height 13
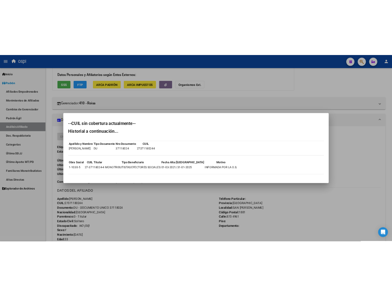
scroll to position [69, 0]
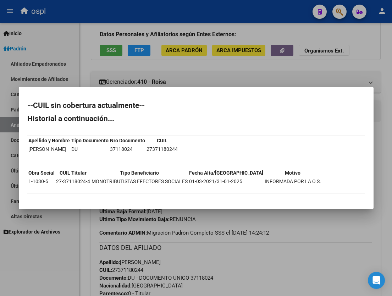
click at [190, 11] on div at bounding box center [196, 148] width 392 height 296
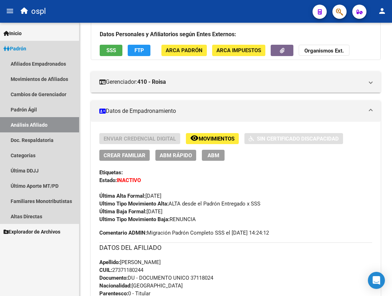
click at [40, 119] on link "Análisis Afiliado" at bounding box center [39, 124] width 79 height 15
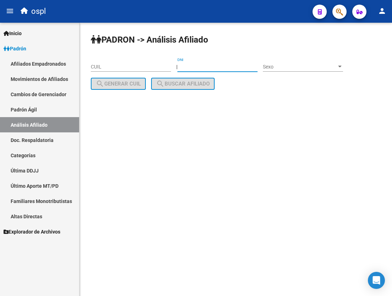
click at [233, 65] on input "DNI" at bounding box center [218, 67] width 80 height 6
paste input "13704801"
type input "13704801"
click at [299, 67] on span "Sexo" at bounding box center [300, 67] width 74 height 6
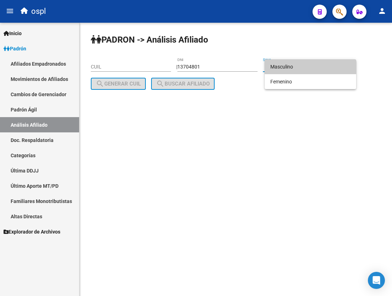
click at [288, 71] on span "Masculino" at bounding box center [311, 66] width 80 height 15
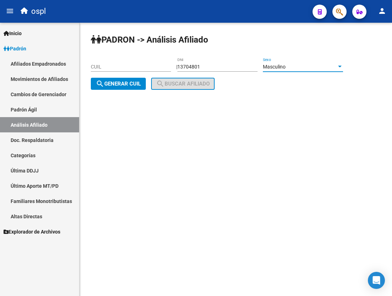
click at [131, 83] on span "search Generar CUIL" at bounding box center [118, 84] width 45 height 6
type input "23-13704801-9"
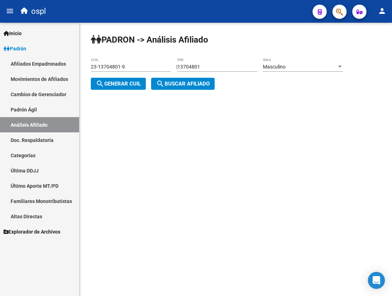
click at [183, 84] on span "search Buscar afiliado" at bounding box center [183, 84] width 54 height 6
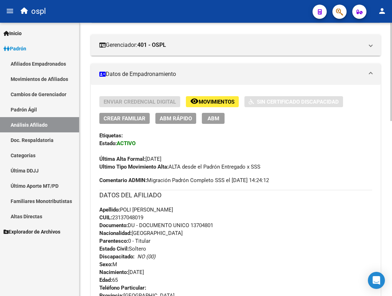
scroll to position [107, 0]
click at [131, 218] on span "CUIL: 23137048019" at bounding box center [121, 217] width 44 height 6
copy span "23137048019"
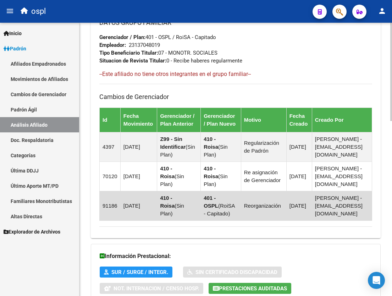
scroll to position [488, 0]
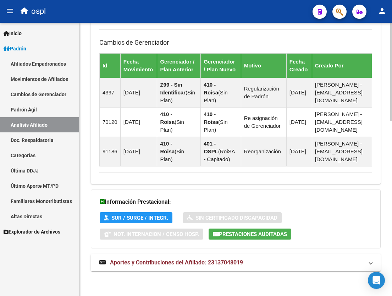
click at [164, 263] on span "Aportes y Contribuciones del Afiliado: 23137048019" at bounding box center [176, 262] width 133 height 7
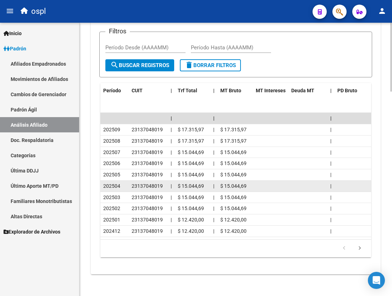
scroll to position [812, 0]
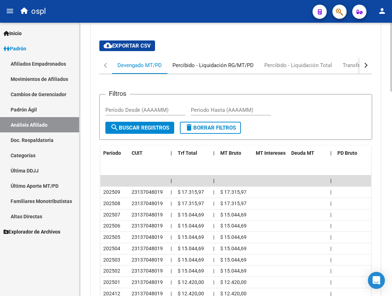
click at [200, 64] on div "Percibido - Liquidación RG/MT/PD" at bounding box center [213, 65] width 81 height 8
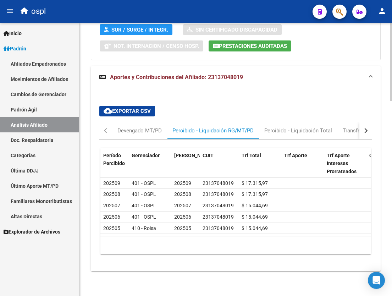
scroll to position [646, 0]
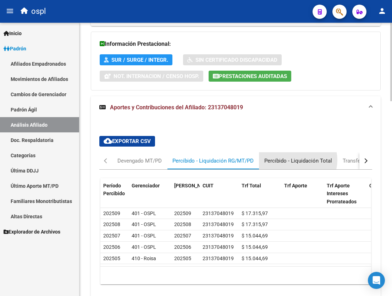
click at [294, 160] on div "Percibido - Liquidación Total" at bounding box center [299, 161] width 68 height 8
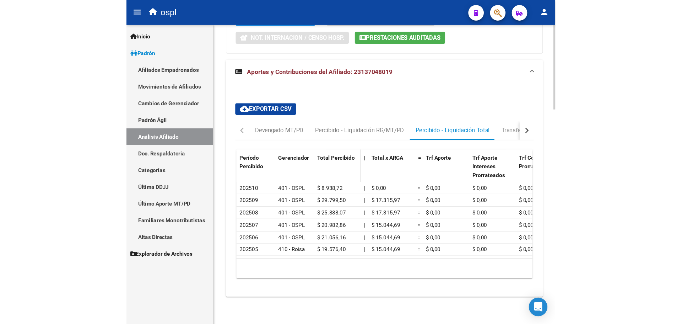
scroll to position [693, 0]
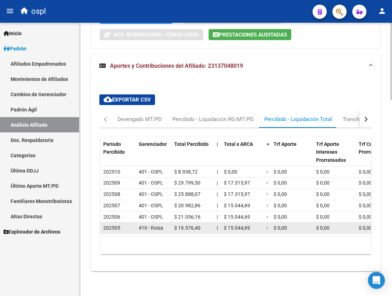
drag, startPoint x: 160, startPoint y: 225, endPoint x: 211, endPoint y: 223, distance: 50.8
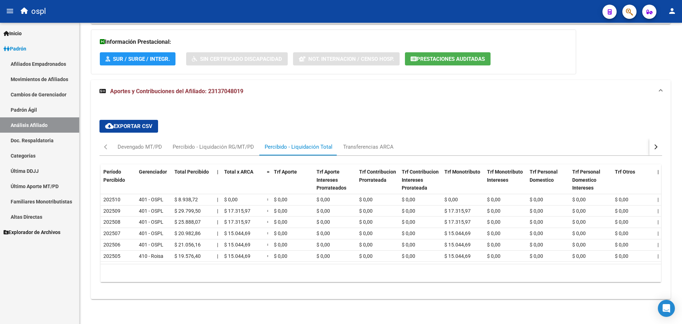
scroll to position [533, 0]
click at [343, 143] on div "Transferencias ARCA" at bounding box center [355, 147] width 50 height 8
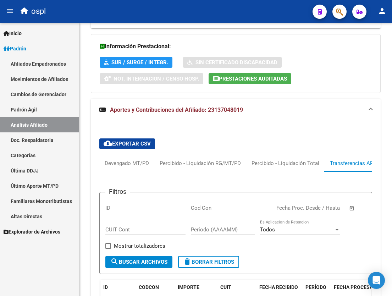
scroll to position [776, 0]
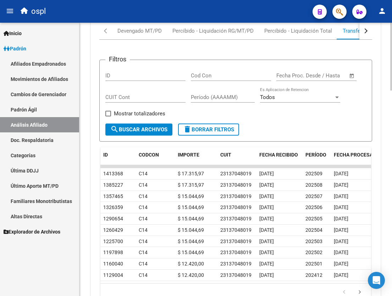
click at [142, 53] on app-list-header "Filtros ID Cod Con Fecha inicio – Fecha fin Fecha Proc. Desde / Hasta CUIT Cont…" at bounding box center [235, 95] width 273 height 94
click at [40, 97] on link "Cambios de Gerenciador" at bounding box center [39, 94] width 79 height 15
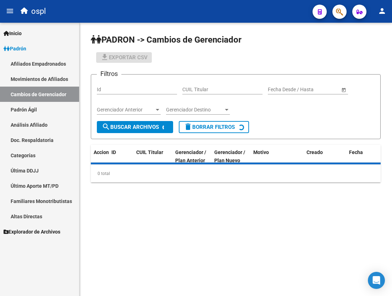
click at [39, 119] on link "Análisis Afiliado" at bounding box center [39, 124] width 79 height 15
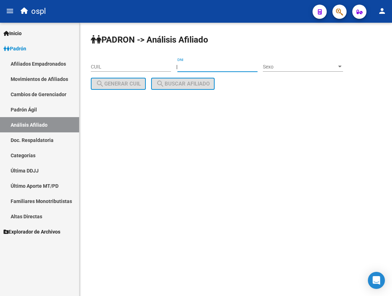
click at [196, 64] on input "DNI" at bounding box center [218, 67] width 80 height 6
paste input "29637193"
type input "29637193"
click at [293, 68] on span "Sexo" at bounding box center [300, 67] width 74 height 6
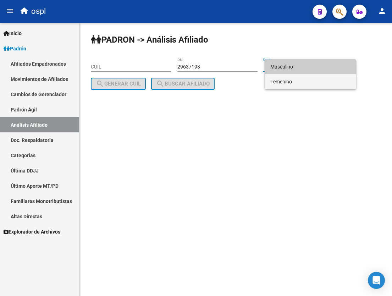
click at [294, 86] on span "Femenino" at bounding box center [311, 81] width 80 height 15
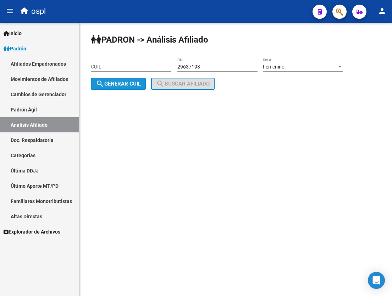
click at [127, 83] on span "search Generar CUIL" at bounding box center [118, 84] width 45 height 6
type input "27-29637193-4"
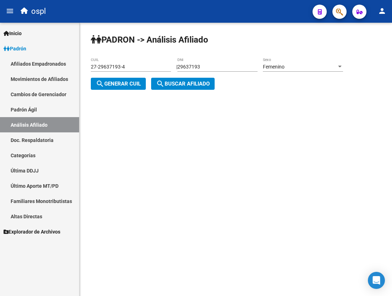
click at [181, 81] on span "search Buscar afiliado" at bounding box center [183, 84] width 54 height 6
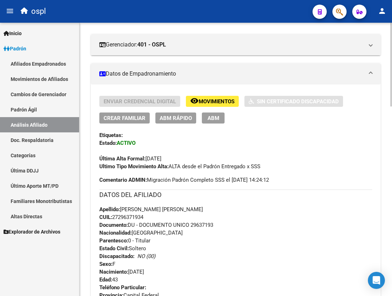
scroll to position [178, 0]
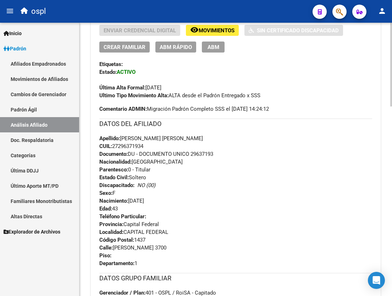
click at [219, 126] on h3 "DATOS DEL AFILIADO" at bounding box center [235, 124] width 273 height 10
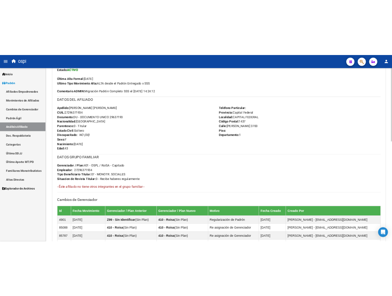
scroll to position [0, 0]
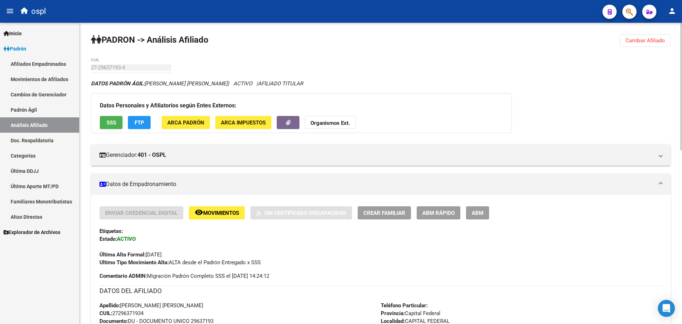
click at [113, 63] on div "27-29637193-4 CUIL" at bounding box center [131, 65] width 80 height 15
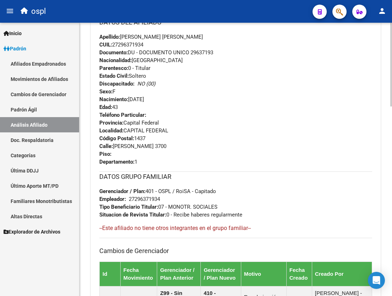
scroll to position [284, 0]
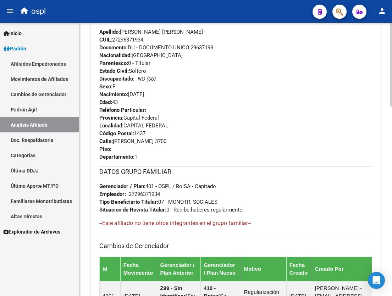
click at [271, 113] on div "Teléfono Particular: Provincia: Capital Federal Localidad: CAPITAL FEDERAL Códi…" at bounding box center [235, 133] width 273 height 55
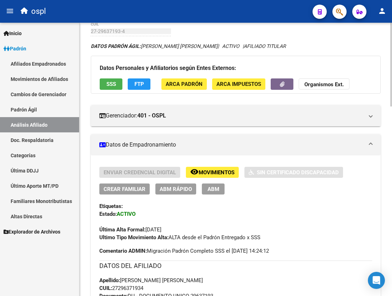
scroll to position [0, 0]
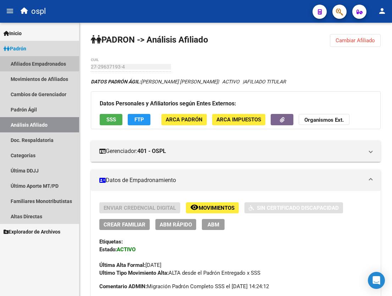
drag, startPoint x: 52, startPoint y: 64, endPoint x: 68, endPoint y: 64, distance: 16.0
click at [52, 64] on link "Afiliados Empadronados" at bounding box center [39, 63] width 79 height 15
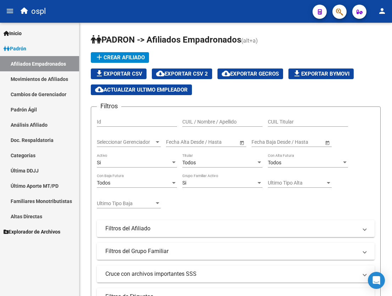
click at [42, 115] on link "Padrón Ágil" at bounding box center [39, 109] width 79 height 15
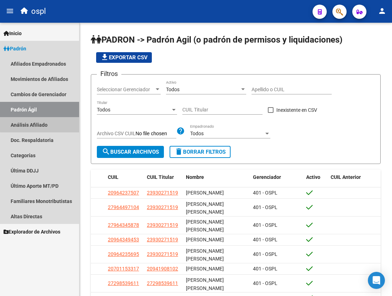
click at [44, 124] on link "Análisis Afiliado" at bounding box center [39, 124] width 79 height 15
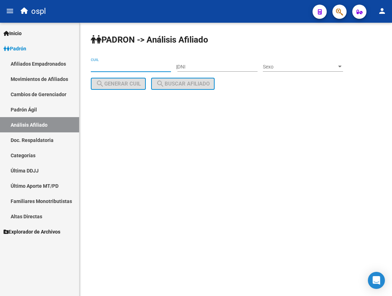
click at [145, 65] on input "CUIL" at bounding box center [131, 67] width 80 height 6
paste input "33-423756"
type input "33-423756"
drag, startPoint x: 125, startPoint y: 70, endPoint x: 36, endPoint y: 69, distance: 88.8
click at [36, 69] on mat-sidenav-container "Firma Express Inicio Calendario SSS Instructivos Contacto OS Padrón Afiliados E…" at bounding box center [196, 159] width 392 height 273
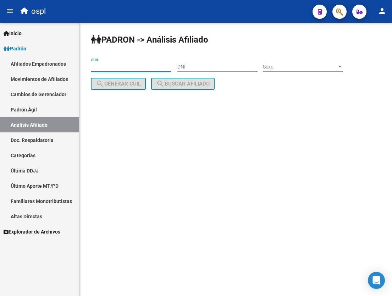
click at [188, 67] on input "DNI" at bounding box center [218, 67] width 80 height 6
paste input "33423756"
type input "33423756"
click at [286, 68] on span "Sexo" at bounding box center [300, 67] width 74 height 6
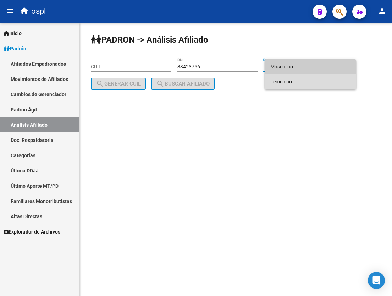
click at [294, 84] on span "Femenino" at bounding box center [311, 81] width 80 height 15
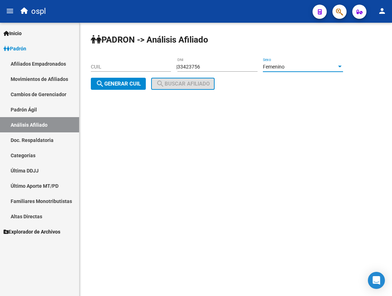
click at [137, 82] on span "search Generar CUIL" at bounding box center [118, 84] width 45 height 6
type input "27-33423756-2"
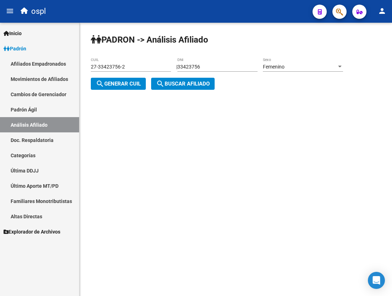
click at [171, 77] on div "PADRON -> Análisis Afiliado 27-33423756-2 CUIL | 33423756 DNI Femenino Sexo sea…" at bounding box center [236, 68] width 313 height 90
click at [174, 85] on span "search Buscar afiliado" at bounding box center [183, 84] width 54 height 6
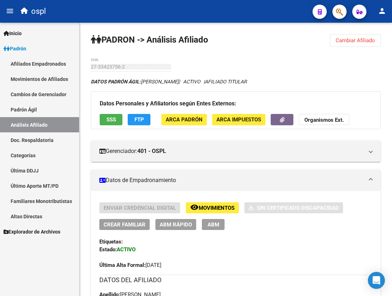
click at [351, 39] on span "Cambiar Afiliado" at bounding box center [355, 40] width 39 height 6
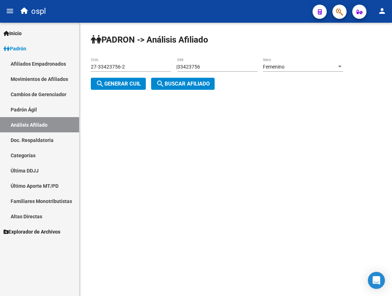
click at [202, 63] on div "33423756 DNI" at bounding box center [218, 65] width 80 height 14
click at [201, 66] on input "33423756" at bounding box center [218, 67] width 80 height 6
paste input "2650432"
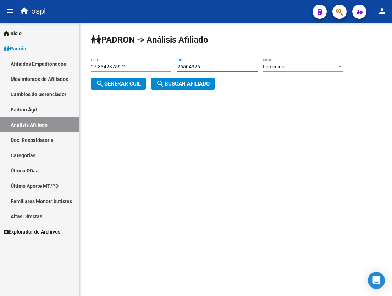
type input "26504326"
click at [276, 67] on span "Femenino" at bounding box center [274, 67] width 22 height 6
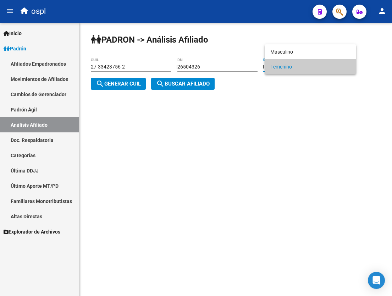
click at [177, 81] on div at bounding box center [196, 148] width 392 height 296
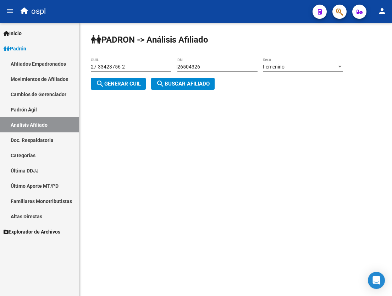
click at [129, 84] on span "search Generar CUIL" at bounding box center [118, 84] width 45 height 6
type input "27-26504326-2"
click at [174, 83] on span "search Buscar afiliado" at bounding box center [183, 84] width 54 height 6
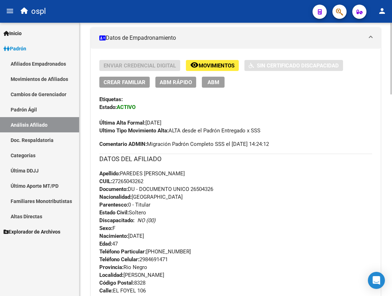
scroll to position [142, 0]
click at [134, 182] on span "CUIL: 27265043262" at bounding box center [121, 182] width 44 height 6
copy span "27265043262"
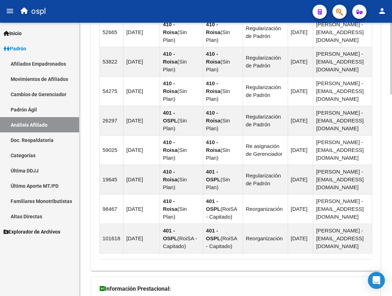
scroll to position [771, 0]
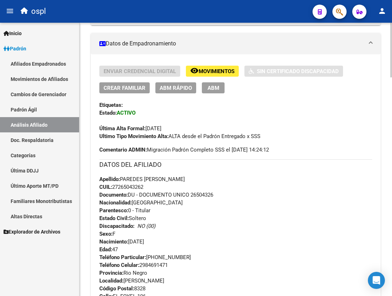
scroll to position [0, 0]
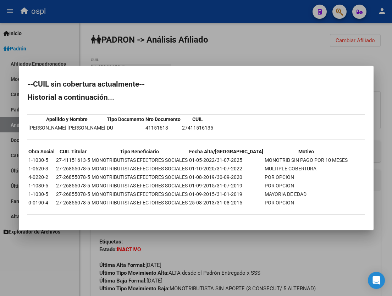
scroll to position [69, 0]
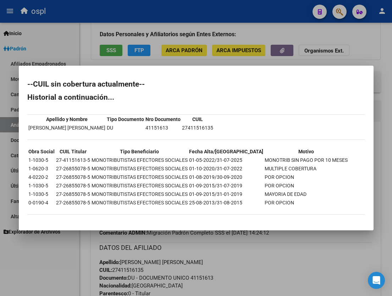
click at [348, 57] on div at bounding box center [196, 148] width 392 height 296
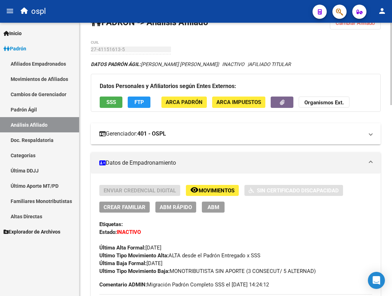
scroll to position [0, 0]
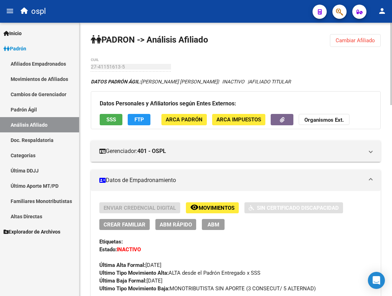
click at [340, 41] on span "Cambiar Afiliado" at bounding box center [355, 40] width 39 height 6
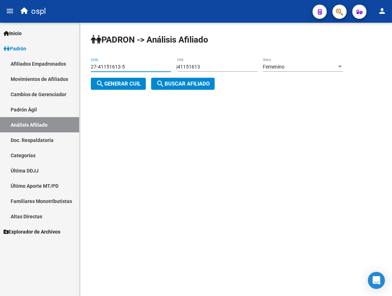
drag, startPoint x: 131, startPoint y: 69, endPoint x: -6, endPoint y: 61, distance: 137.7
click at [0, 61] on html "menu ospl person Firma Express Inicio Calendario SSS Instructivos Contacto OS P…" at bounding box center [196, 148] width 392 height 296
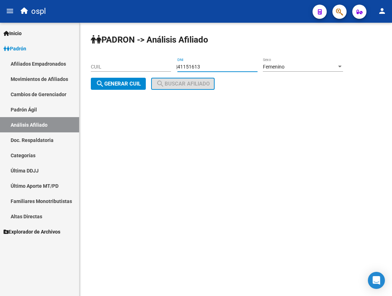
click at [192, 69] on input "41151613" at bounding box center [218, 67] width 80 height 6
paste input "31317632"
type input "31317632"
click at [280, 67] on span "Femenino" at bounding box center [274, 67] width 22 height 6
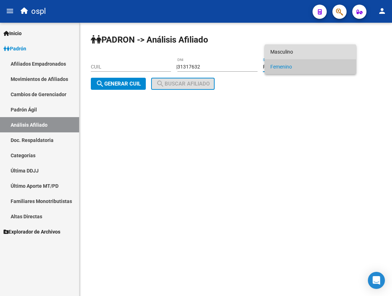
click at [283, 52] on span "Masculino" at bounding box center [311, 51] width 80 height 15
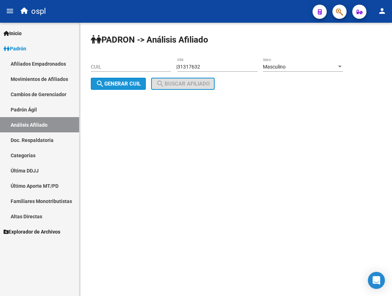
click at [115, 86] on span "search Generar CUIL" at bounding box center [118, 84] width 45 height 6
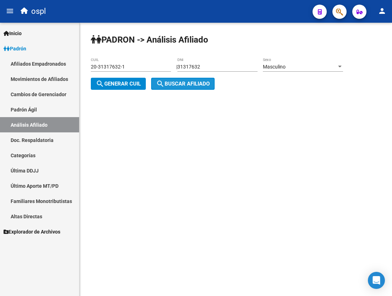
click at [187, 86] on span "search Buscar afiliado" at bounding box center [183, 84] width 54 height 6
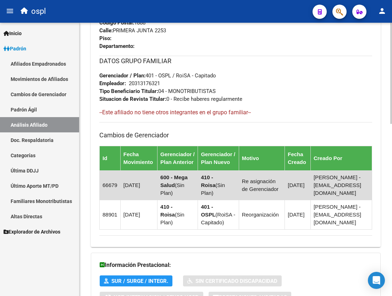
scroll to position [466, 0]
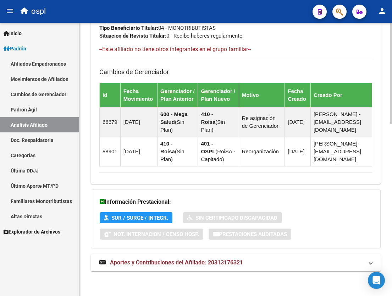
click at [161, 271] on mat-expansion-panel-header "Aportes y Contribuciones del Afiliado: 20313176321" at bounding box center [236, 262] width 290 height 17
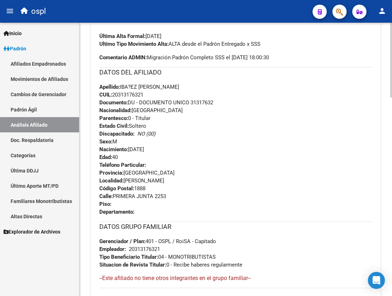
scroll to position [226, 0]
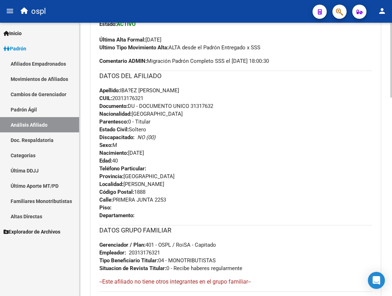
click at [137, 97] on span "CUIL: 20313176321" at bounding box center [121, 98] width 44 height 6
copy span "20313176321"
click at [199, 152] on div "Apellido: IBA?EZ [PERSON_NAME]: 20313176321 Documento: DU - DOCUMENTO UNICO 313…" at bounding box center [235, 126] width 273 height 78
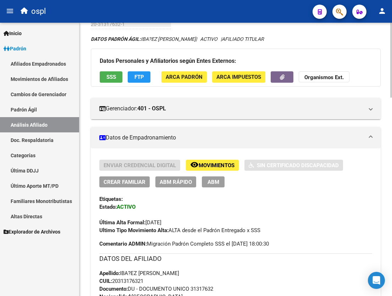
scroll to position [0, 0]
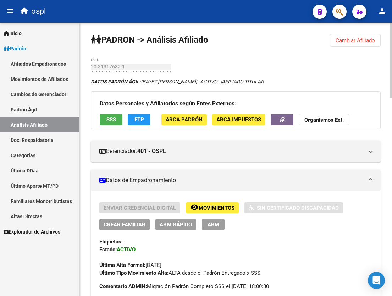
click at [359, 43] on span "Cambiar Afiliado" at bounding box center [355, 40] width 39 height 6
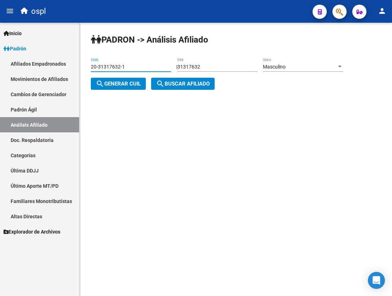
drag, startPoint x: 145, startPoint y: 66, endPoint x: 2, endPoint y: 68, distance: 143.5
click at [5, 70] on mat-sidenav-container "Firma Express Inicio Calendario SSS Instructivos Contacto OS Padrón Afiliados E…" at bounding box center [196, 159] width 392 height 273
paste input "41-799834"
type input "41-799834"
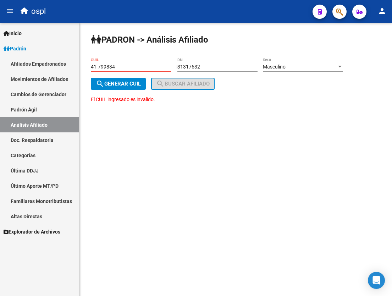
drag, startPoint x: 159, startPoint y: 67, endPoint x: 18, endPoint y: 67, distance: 140.7
click at [18, 67] on mat-sidenav-container "Firma Express Inicio Calendario SSS Instructivos Contacto OS Padrón Afiliados E…" at bounding box center [196, 159] width 392 height 273
click at [195, 68] on input "31317632" at bounding box center [218, 67] width 80 height 6
paste input "41799834"
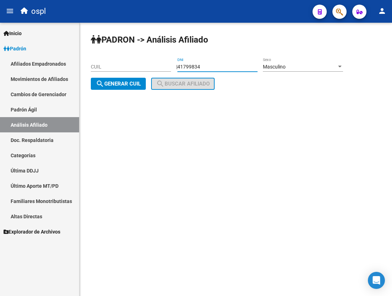
type input "41799834"
click at [298, 69] on div "Masculino" at bounding box center [300, 67] width 74 height 6
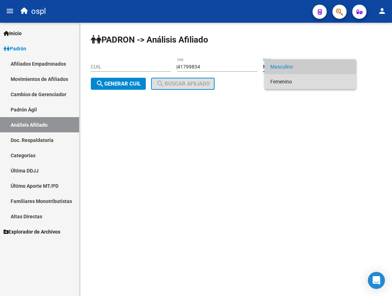
click at [294, 83] on span "Femenino" at bounding box center [311, 81] width 80 height 15
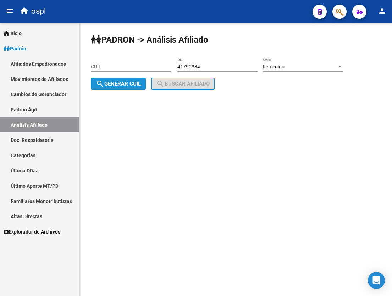
click at [120, 85] on span "search Generar CUIL" at bounding box center [118, 84] width 45 height 6
type input "27-41799834-4"
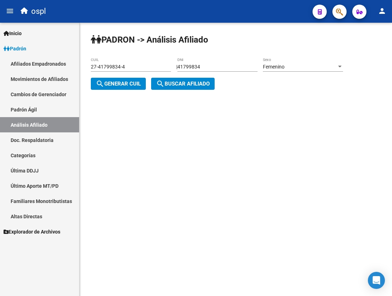
click at [176, 80] on button "search Buscar afiliado" at bounding box center [183, 84] width 64 height 12
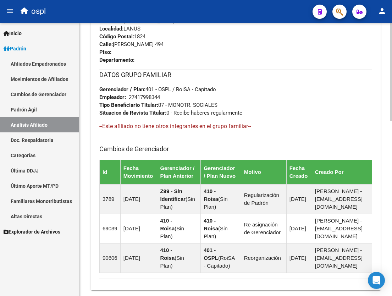
scroll to position [488, 0]
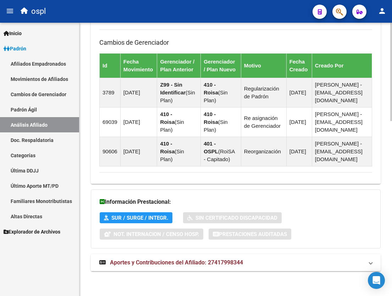
click at [185, 259] on span "Aportes y Contribuciones del Afiliado: 27417998344" at bounding box center [176, 262] width 133 height 7
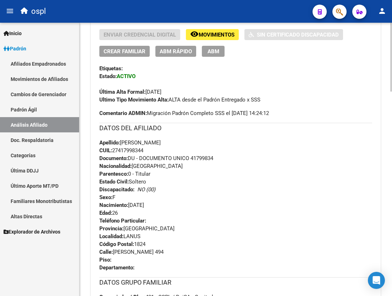
scroll to position [103, 0]
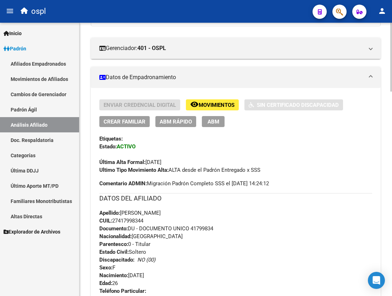
click at [132, 220] on span "CUIL: 27417998344" at bounding box center [121, 221] width 44 height 6
copy span "27417998344"
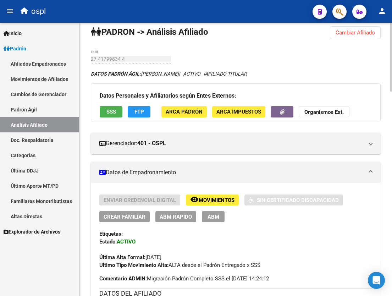
scroll to position [0, 0]
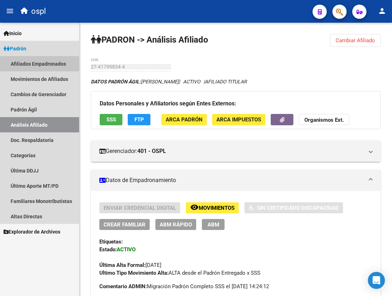
click at [63, 65] on link "Afiliados Empadronados" at bounding box center [39, 63] width 79 height 15
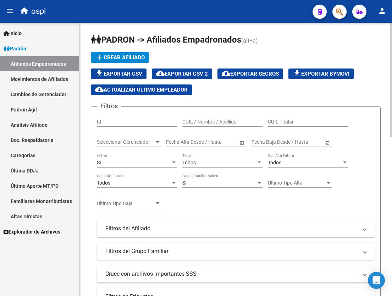
scroll to position [36, 0]
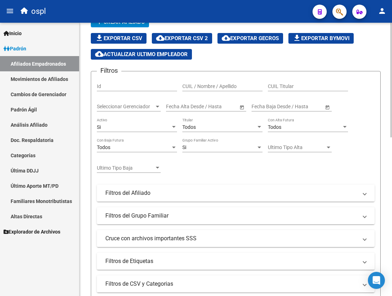
click at [223, 127] on div "Todos" at bounding box center [220, 127] width 74 height 6
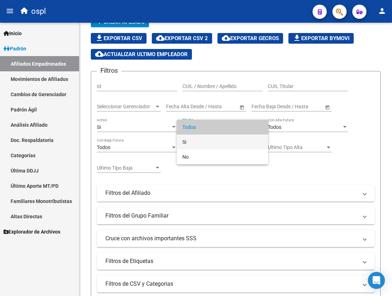
click at [220, 136] on span "Si" at bounding box center [223, 142] width 80 height 15
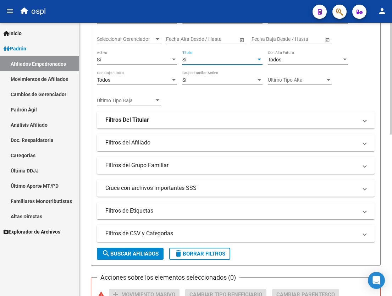
scroll to position [107, 0]
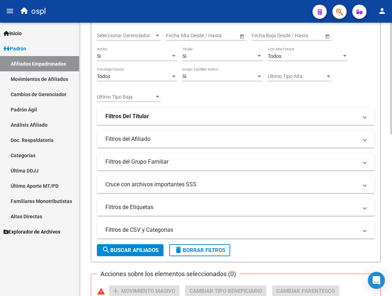
click at [214, 136] on mat-panel-title "Filtros del Afiliado" at bounding box center [231, 139] width 253 height 8
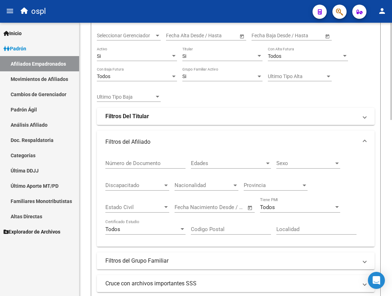
click at [214, 136] on mat-expansion-panel-header "Filtros del Afiliado" at bounding box center [236, 142] width 278 height 23
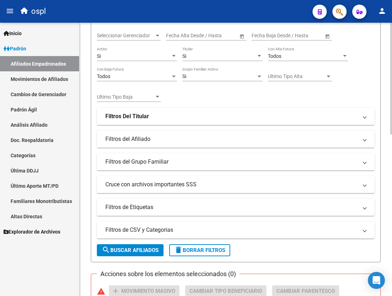
click at [207, 120] on mat-panel-title "Filtros Del Titular" at bounding box center [231, 117] width 253 height 8
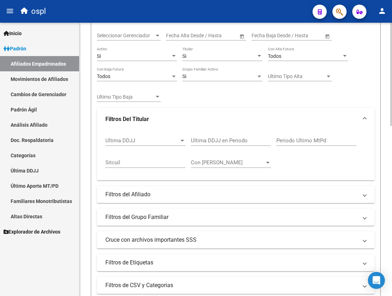
click at [185, 139] on div at bounding box center [182, 141] width 6 height 6
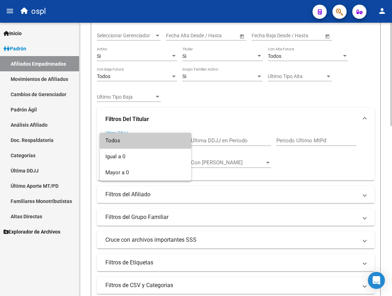
click at [185, 139] on span "Todos" at bounding box center [145, 141] width 80 height 16
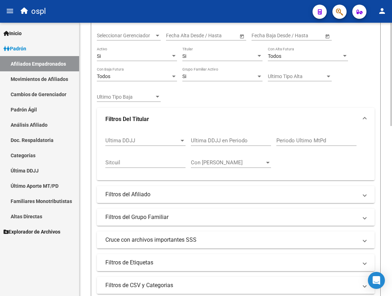
click at [218, 159] on div "Con [PERSON_NAME]" at bounding box center [231, 160] width 80 height 15
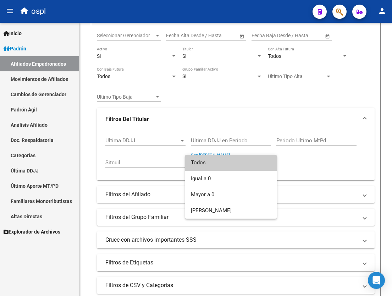
click at [159, 164] on div at bounding box center [196, 148] width 392 height 296
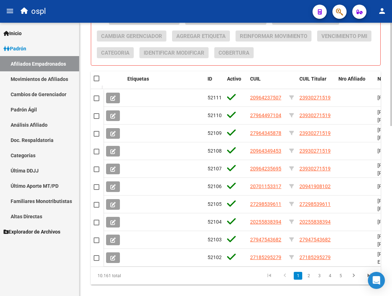
scroll to position [450, 0]
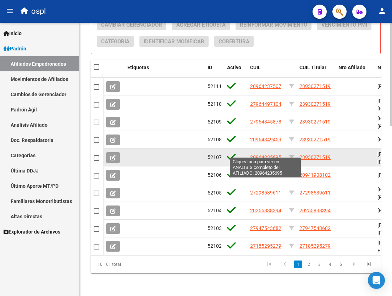
click at [261, 155] on span "20964235695" at bounding box center [265, 158] width 31 height 6
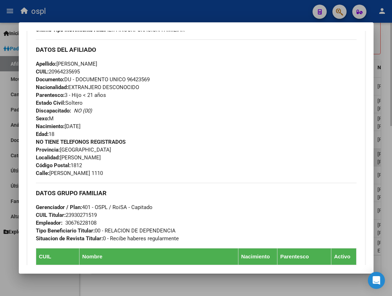
scroll to position [249, 0]
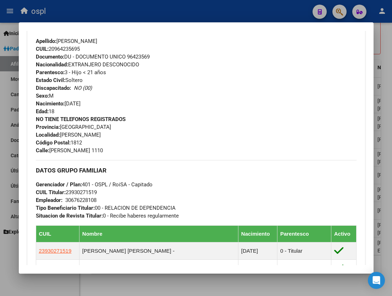
click at [388, 42] on div at bounding box center [196, 148] width 392 height 296
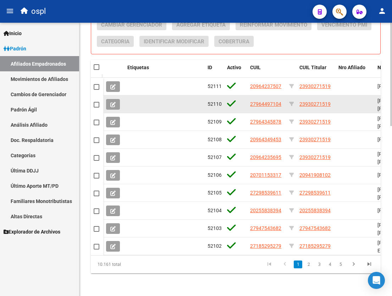
click at [259, 104] on datatable-body-cell "27964497104" at bounding box center [267, 104] width 39 height 17
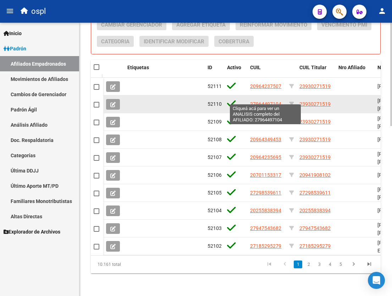
click at [260, 101] on span "27964497104" at bounding box center [265, 104] width 31 height 6
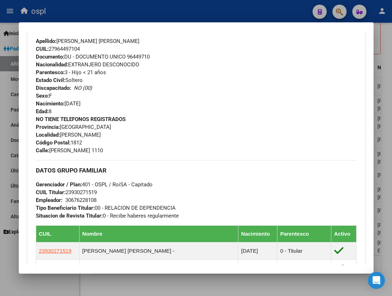
click at [376, 59] on div at bounding box center [196, 148] width 392 height 296
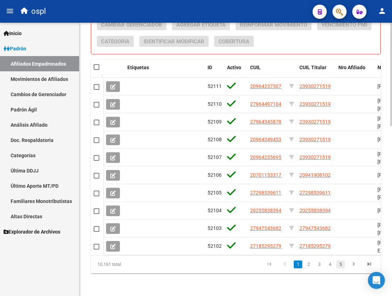
click at [338, 264] on link "5" at bounding box center [341, 265] width 9 height 8
click at [337, 266] on link "7" at bounding box center [341, 265] width 9 height 8
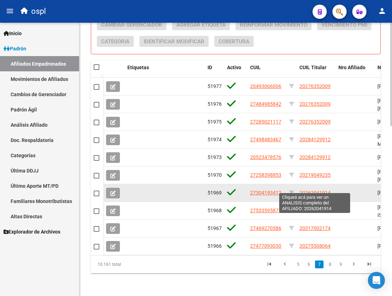
click at [310, 190] on span "20262041914" at bounding box center [315, 193] width 31 height 6
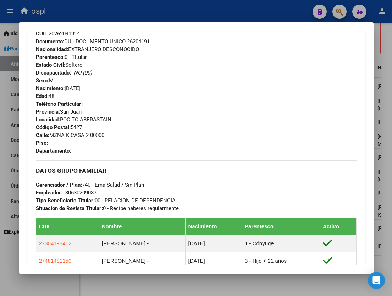
scroll to position [284, 0]
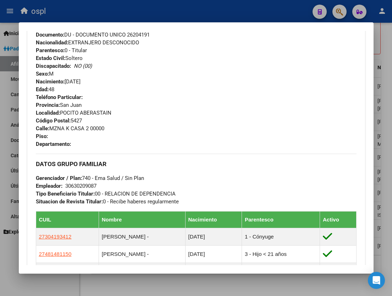
click at [374, 35] on mat-dialog-content "Análisis Afiliado - CUIL: 20262041914 DATOS PADRÓN ÁGIL: [PERSON_NAME] [PERSON_…" at bounding box center [196, 148] width 355 height 235
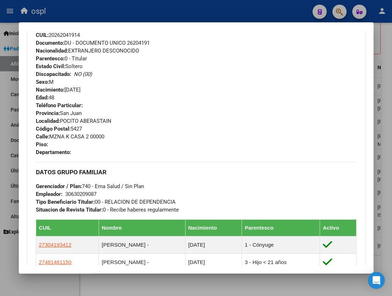
scroll to position [270, 0]
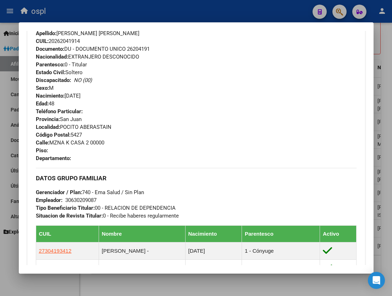
click at [380, 39] on div at bounding box center [196, 148] width 392 height 296
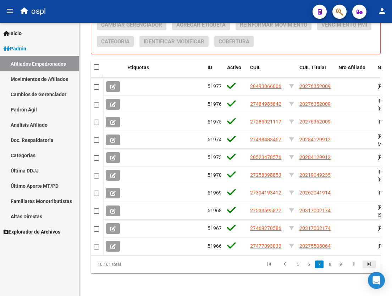
click at [369, 261] on icon "go to last page" at bounding box center [369, 265] width 9 height 9
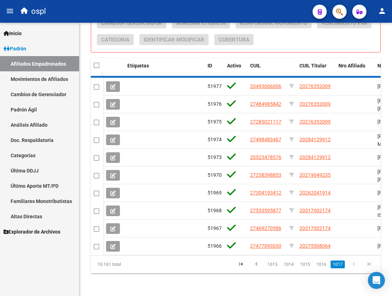
scroll to position [291, 0]
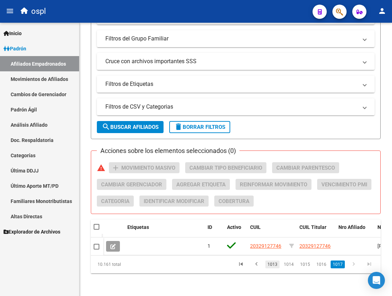
click at [274, 265] on link "1013" at bounding box center [273, 265] width 14 height 8
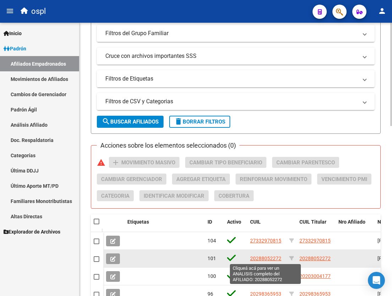
click at [272, 258] on span "20288052272" at bounding box center [265, 259] width 31 height 6
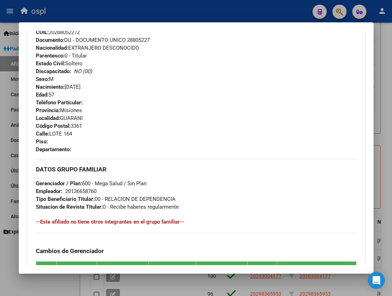
scroll to position [284, 0]
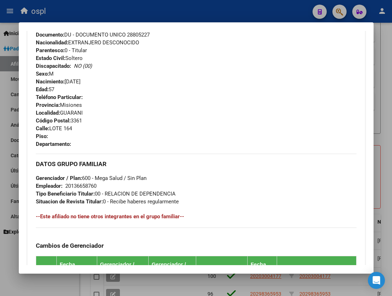
click at [377, 106] on div at bounding box center [196, 148] width 392 height 296
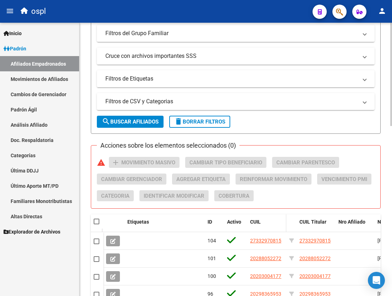
scroll to position [450, 0]
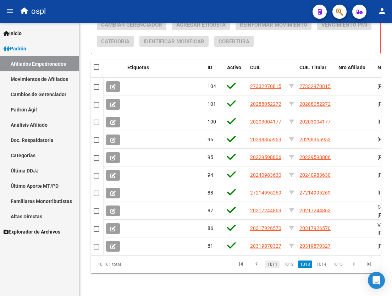
click at [273, 264] on link "1011" at bounding box center [273, 265] width 14 height 8
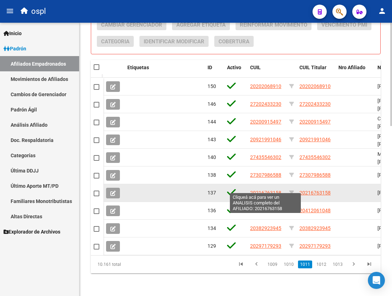
click at [275, 190] on span "20216763158" at bounding box center [265, 193] width 31 height 6
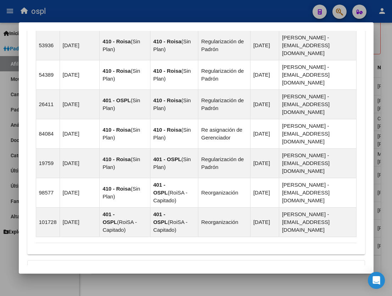
scroll to position [773, 0]
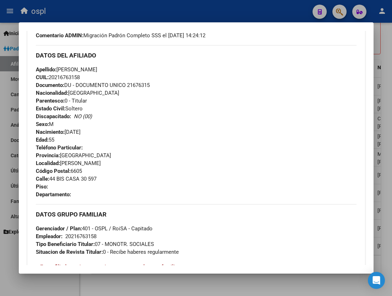
scroll to position [137, 0]
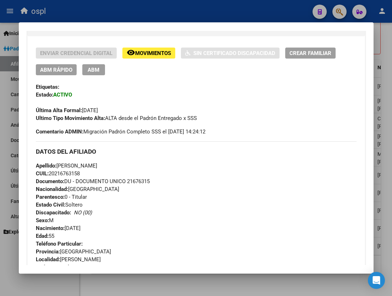
click at [12, 259] on div at bounding box center [196, 148] width 392 height 296
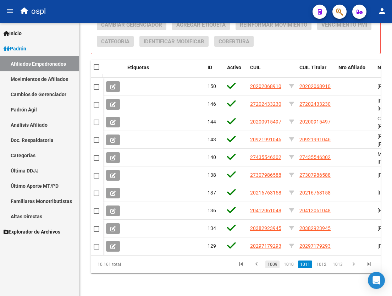
click at [275, 266] on link "1009" at bounding box center [273, 265] width 14 height 8
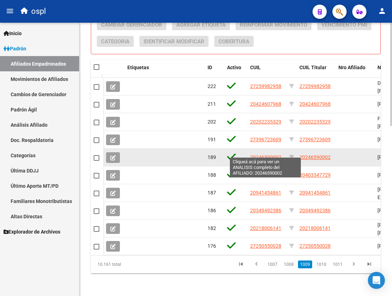
click at [270, 155] on span "20246590002" at bounding box center [265, 158] width 31 height 6
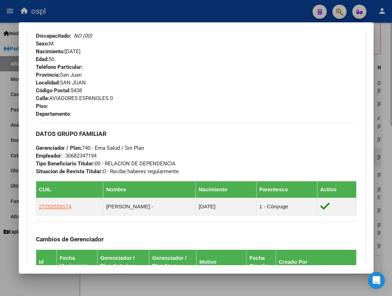
scroll to position [355, 0]
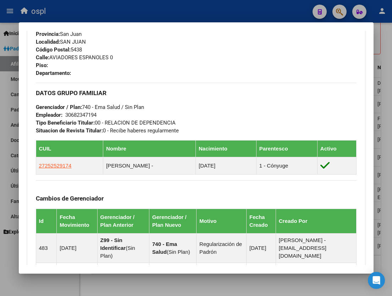
click at [383, 50] on div at bounding box center [196, 148] width 392 height 296
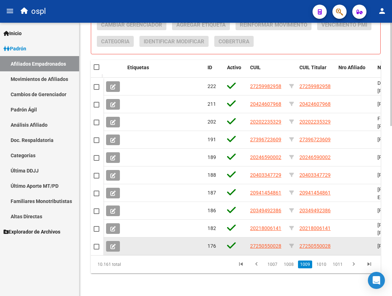
click at [271, 243] on span "27250550028" at bounding box center [265, 246] width 31 height 6
type textarea "27250550028"
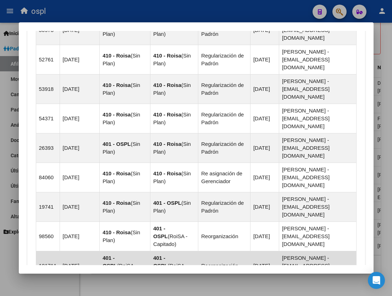
scroll to position [822, 0]
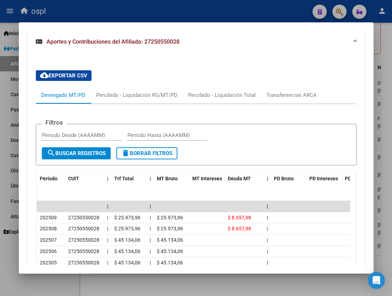
scroll to position [1142, 0]
